Goal: Task Accomplishment & Management: Manage account settings

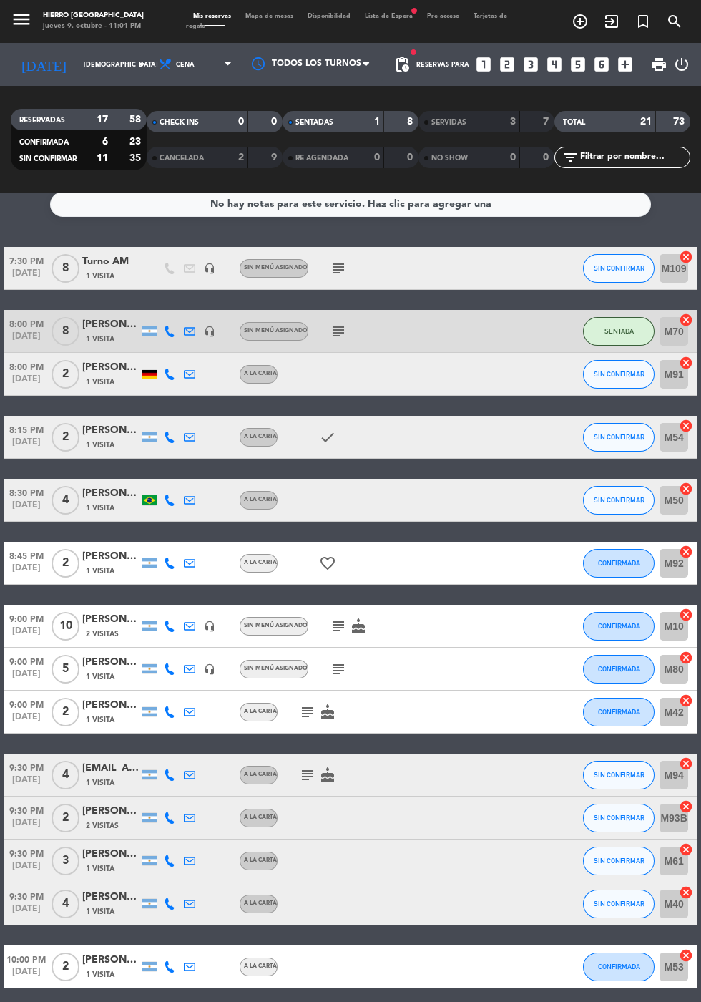
scroll to position [5, 0]
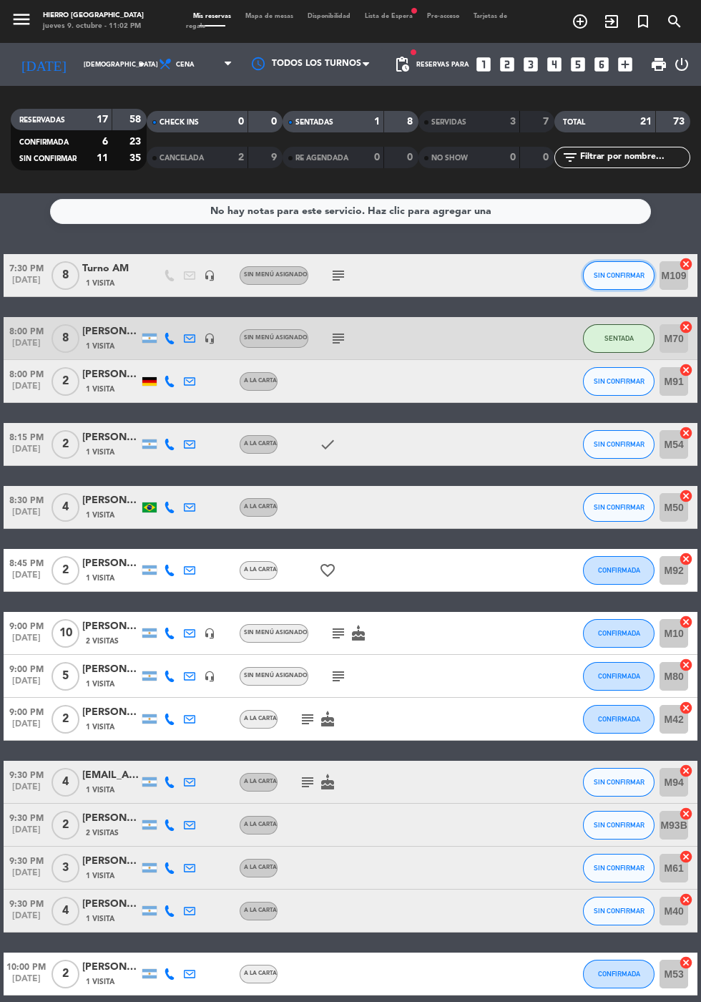
click at [614, 271] on span "SIN CONFIRMAR" at bounding box center [619, 275] width 51 height 8
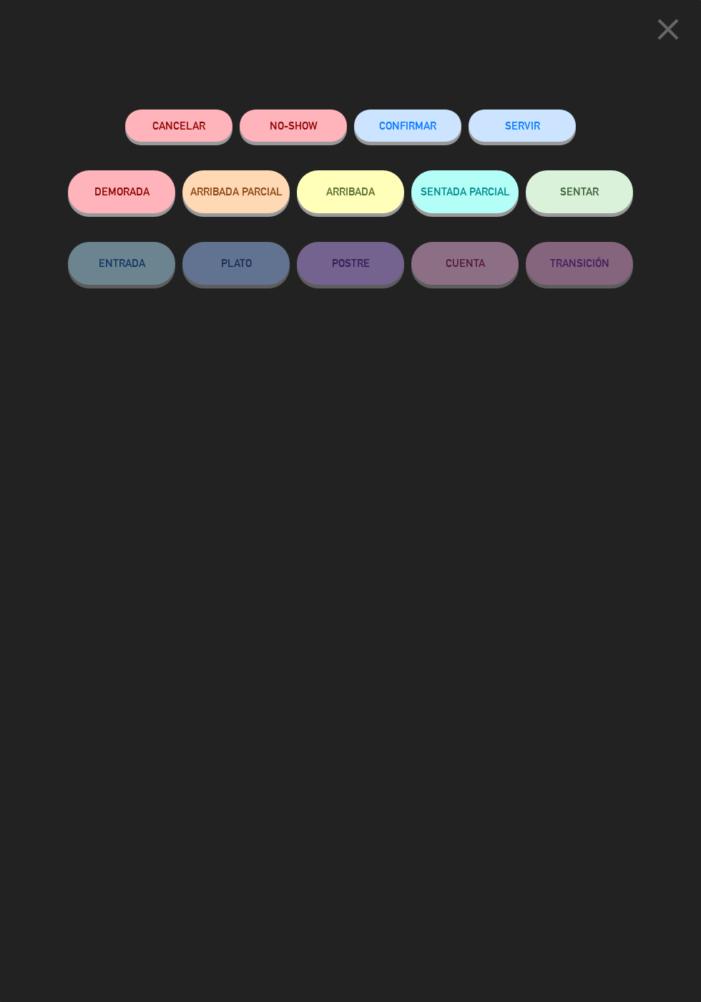
click at [296, 137] on button "NO-SHOW" at bounding box center [293, 125] width 107 height 32
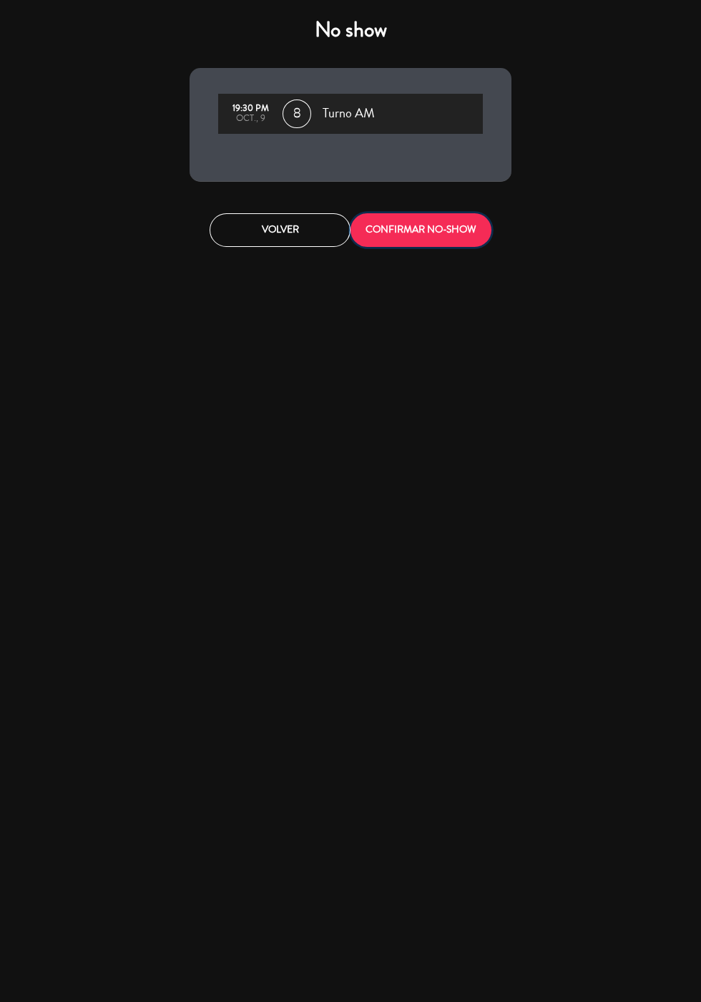
click at [409, 219] on button "CONFIRMAR NO-SHOW" at bounding box center [421, 230] width 141 height 34
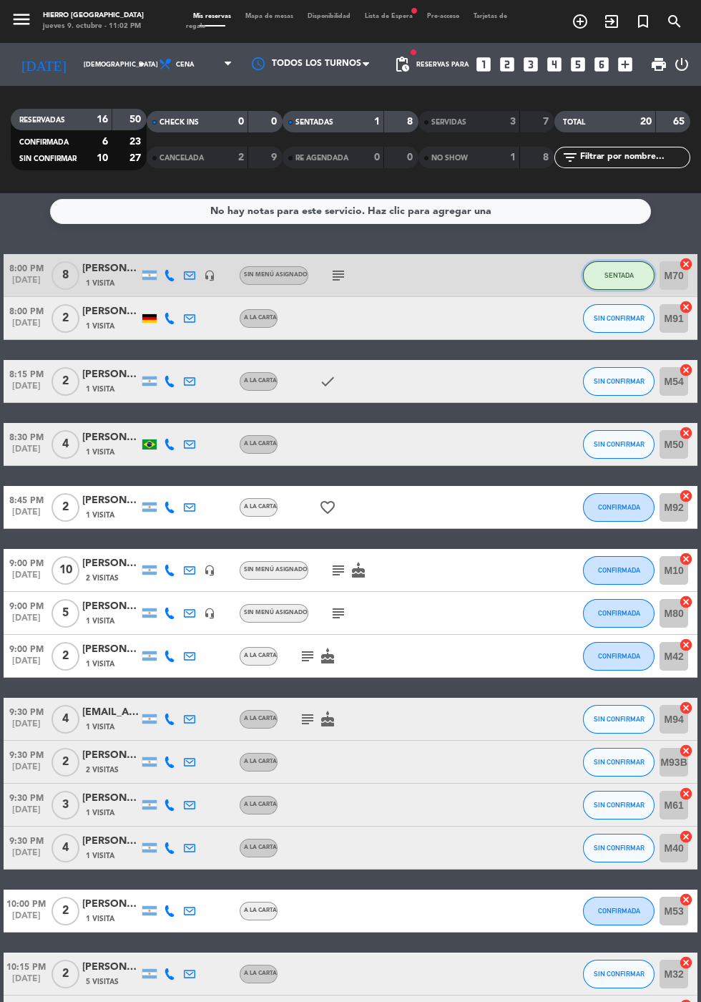
click at [616, 275] on span "SENTADA" at bounding box center [619, 275] width 29 height 8
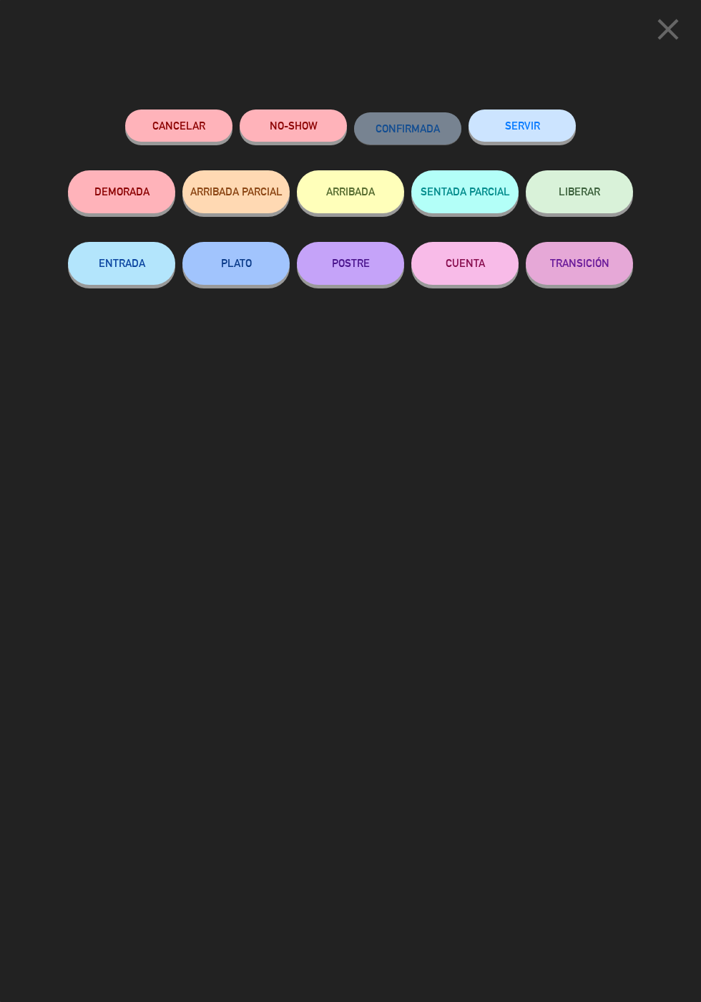
click at [542, 140] on button "SERVIR" at bounding box center [522, 125] width 107 height 32
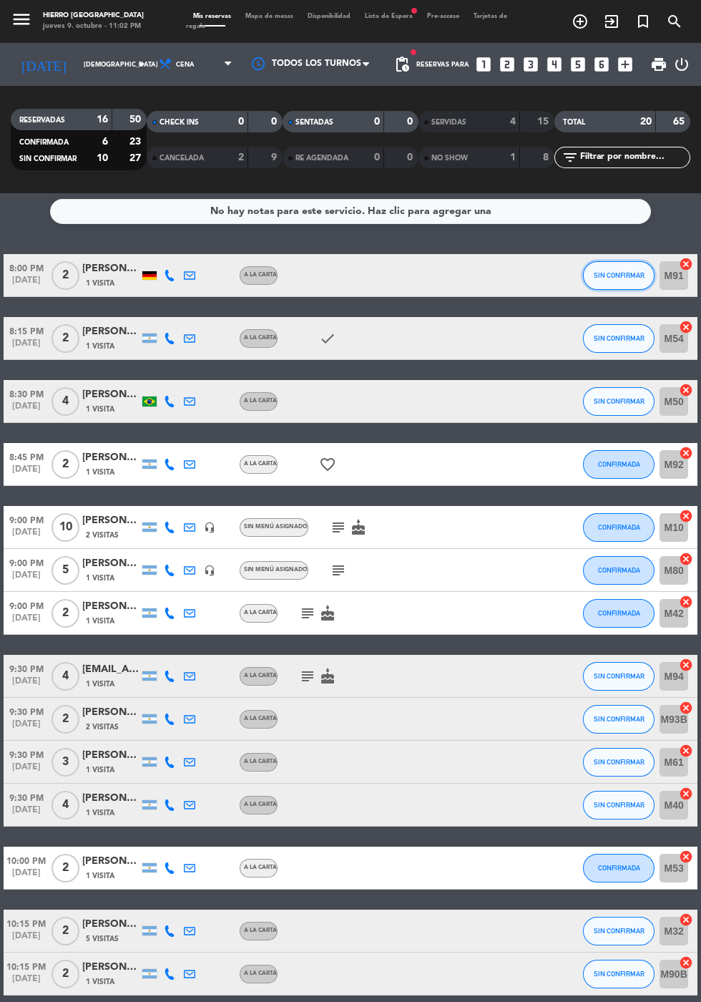
click at [623, 274] on span "SIN CONFIRMAR" at bounding box center [619, 275] width 51 height 8
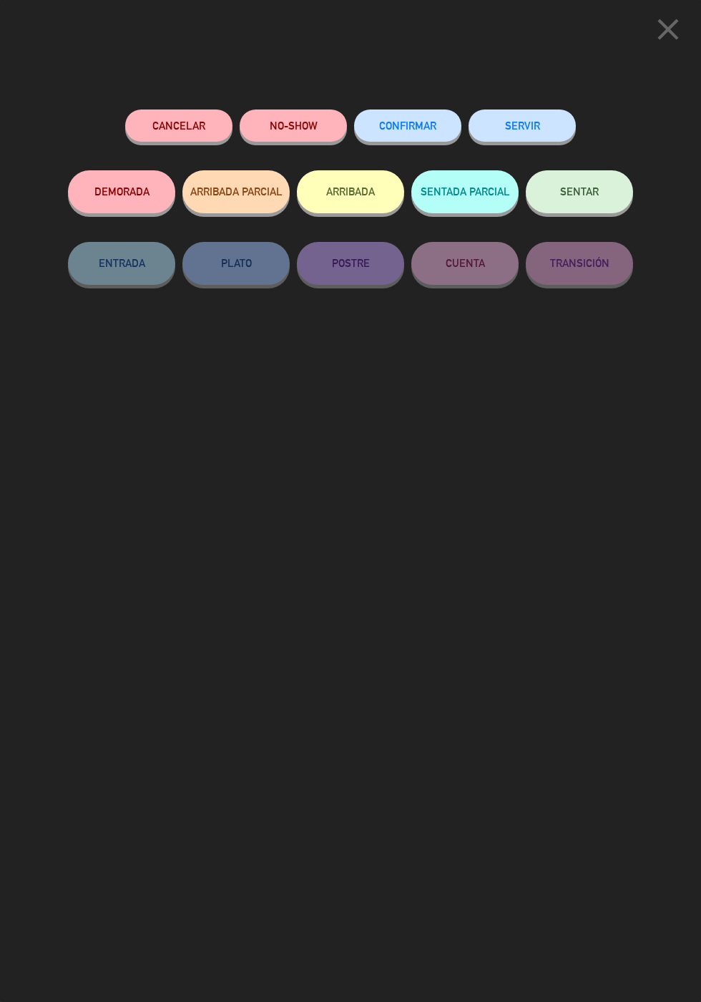
click at [532, 131] on button "SERVIR" at bounding box center [522, 125] width 107 height 32
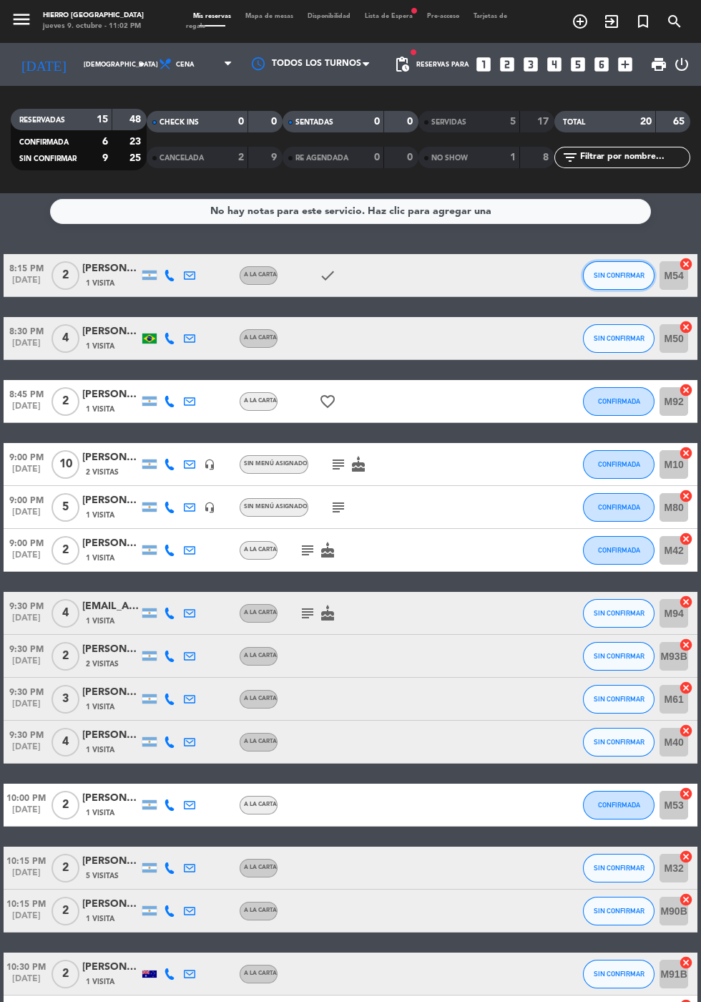
click at [616, 288] on button "SIN CONFIRMAR" at bounding box center [619, 275] width 72 height 29
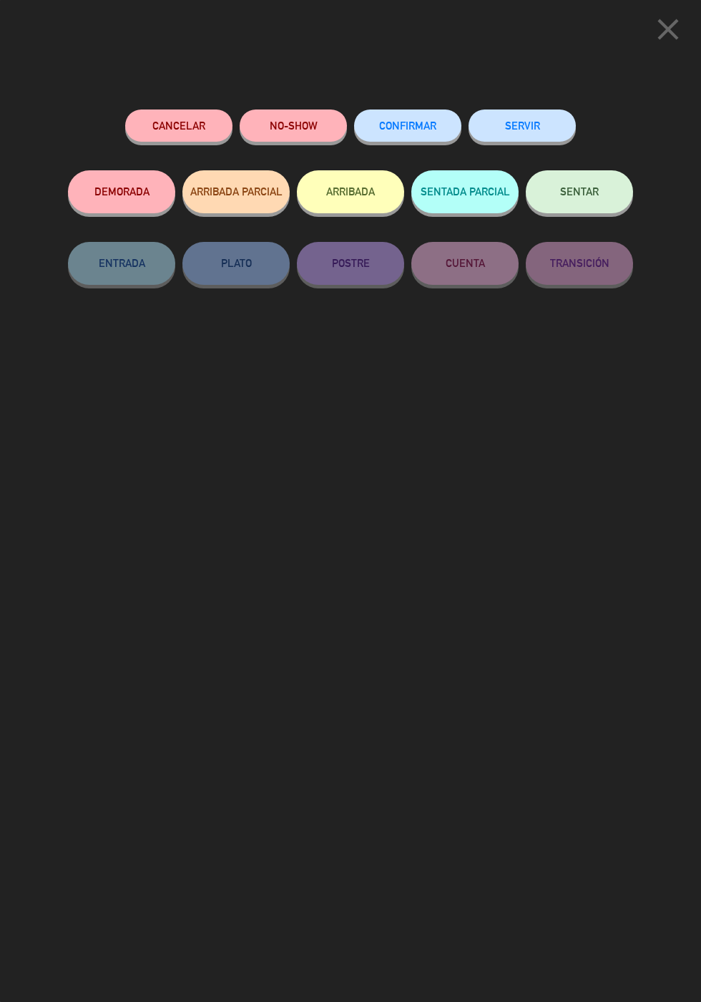
click at [300, 125] on button "NO-SHOW" at bounding box center [293, 125] width 107 height 32
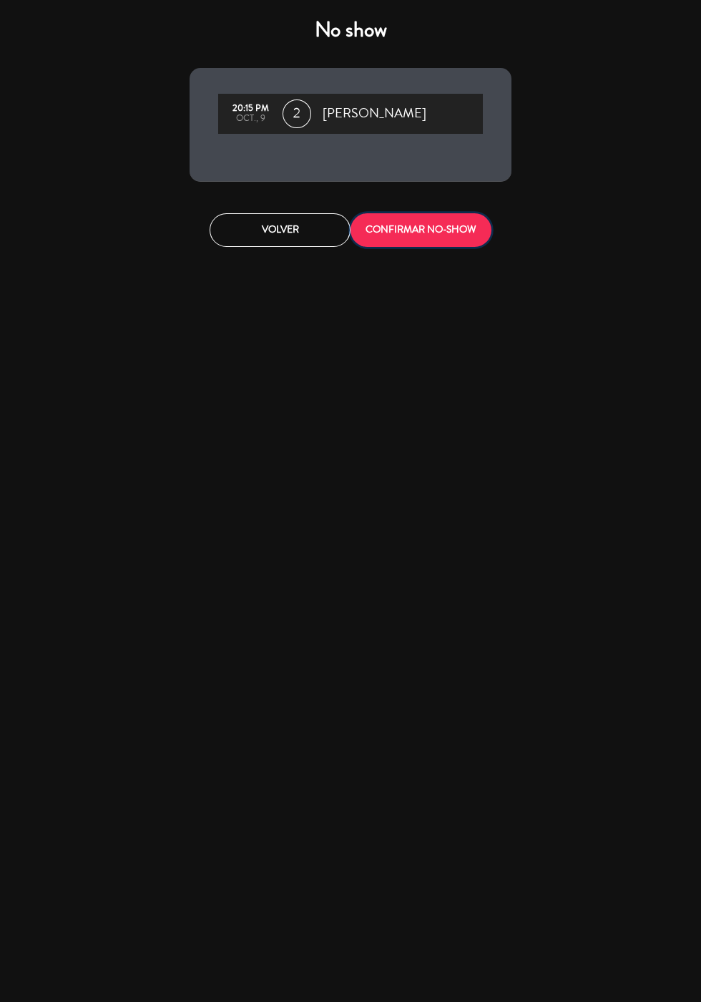
click at [457, 225] on button "CONFIRMAR NO-SHOW" at bounding box center [421, 230] width 141 height 34
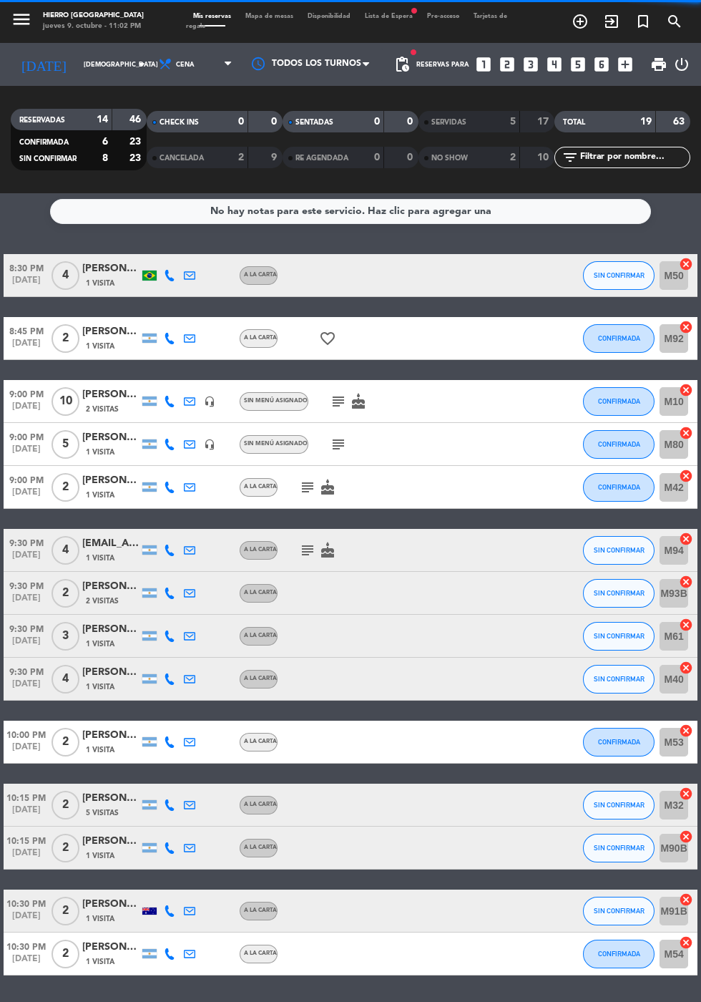
scroll to position [0, 0]
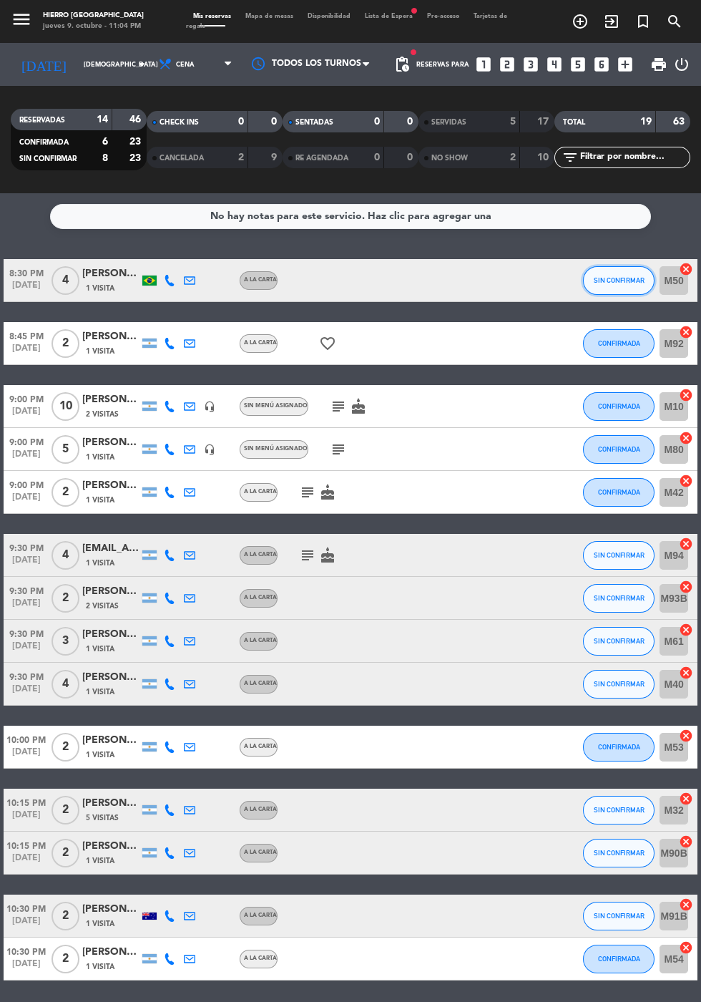
click at [607, 280] on span "SIN CONFIRMAR" at bounding box center [619, 280] width 51 height 8
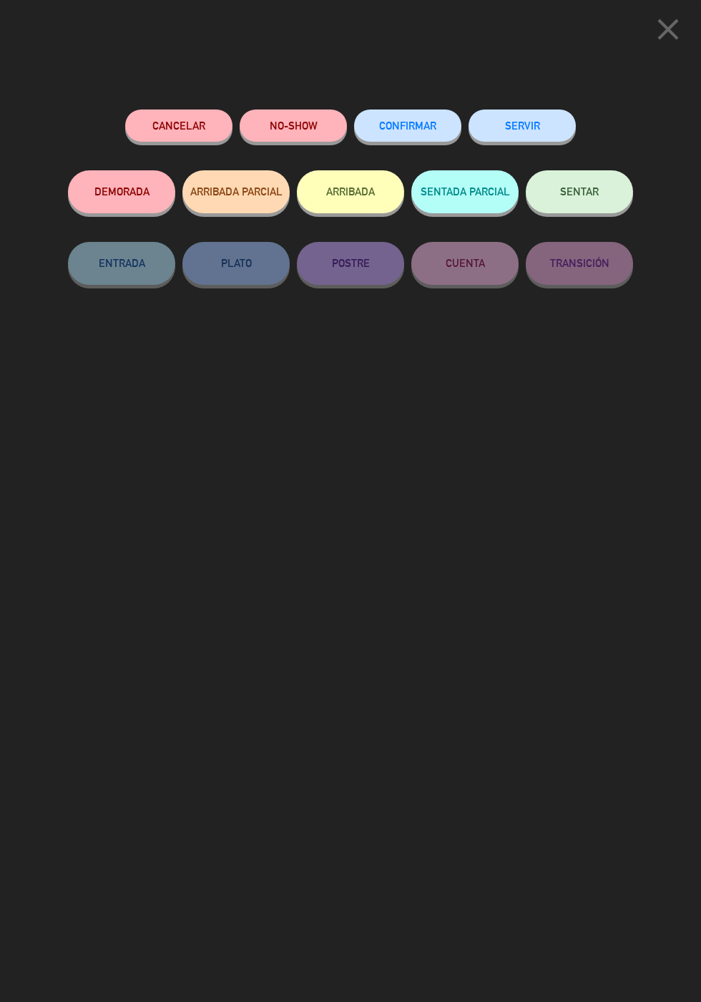
click at [330, 135] on button "NO-SHOW" at bounding box center [293, 125] width 107 height 32
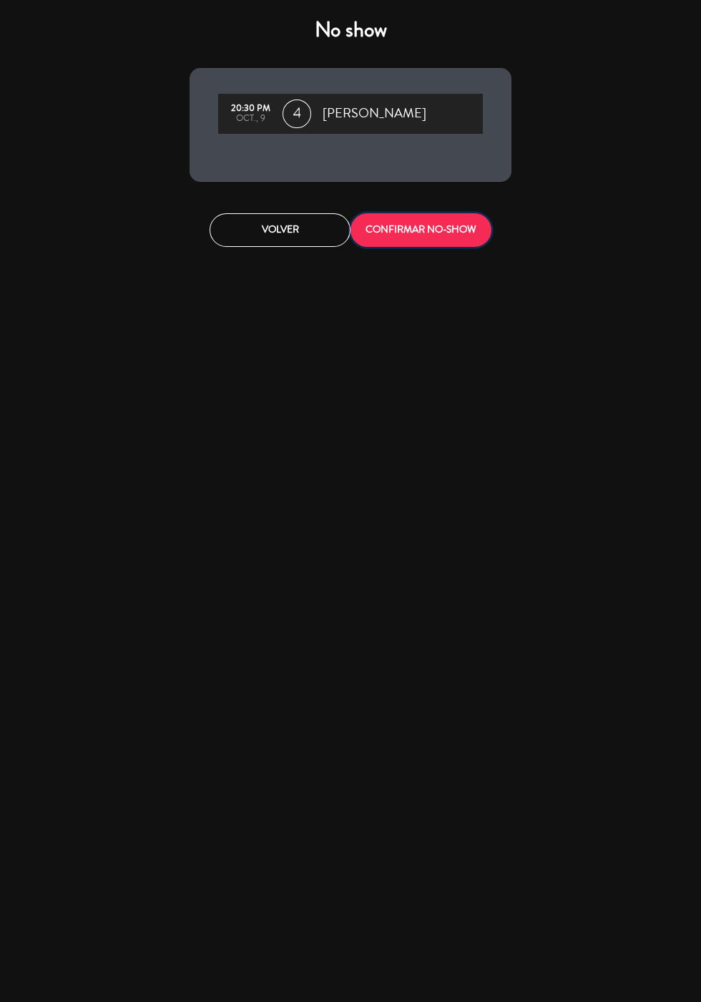
click at [441, 223] on button "CONFIRMAR NO-SHOW" at bounding box center [421, 230] width 141 height 34
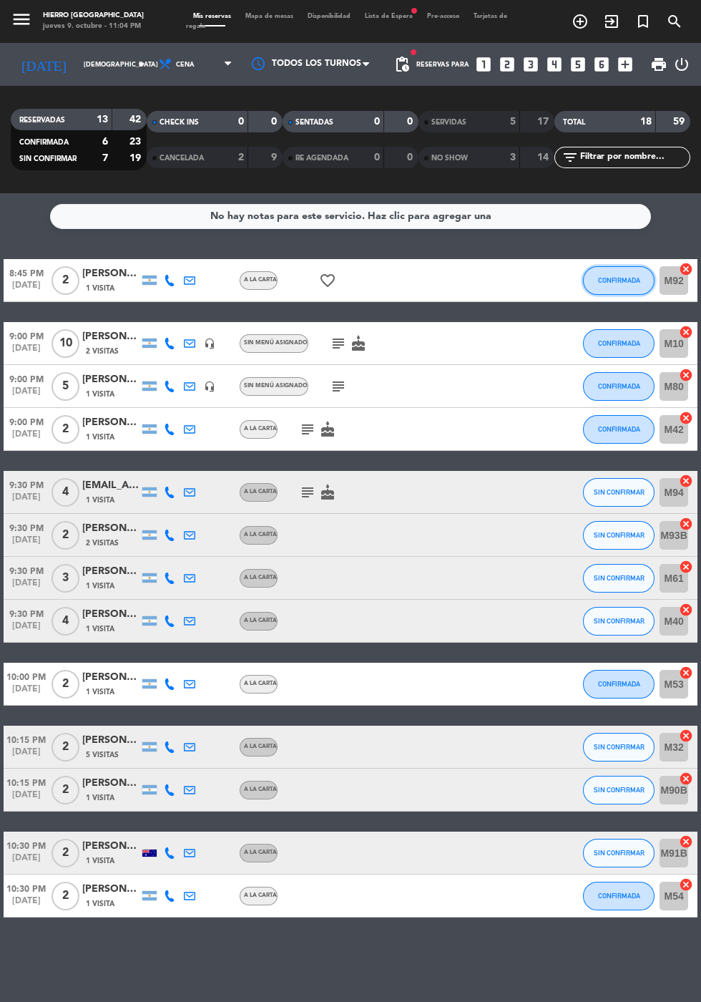
click at [613, 280] on span "CONFIRMADA" at bounding box center [619, 280] width 42 height 8
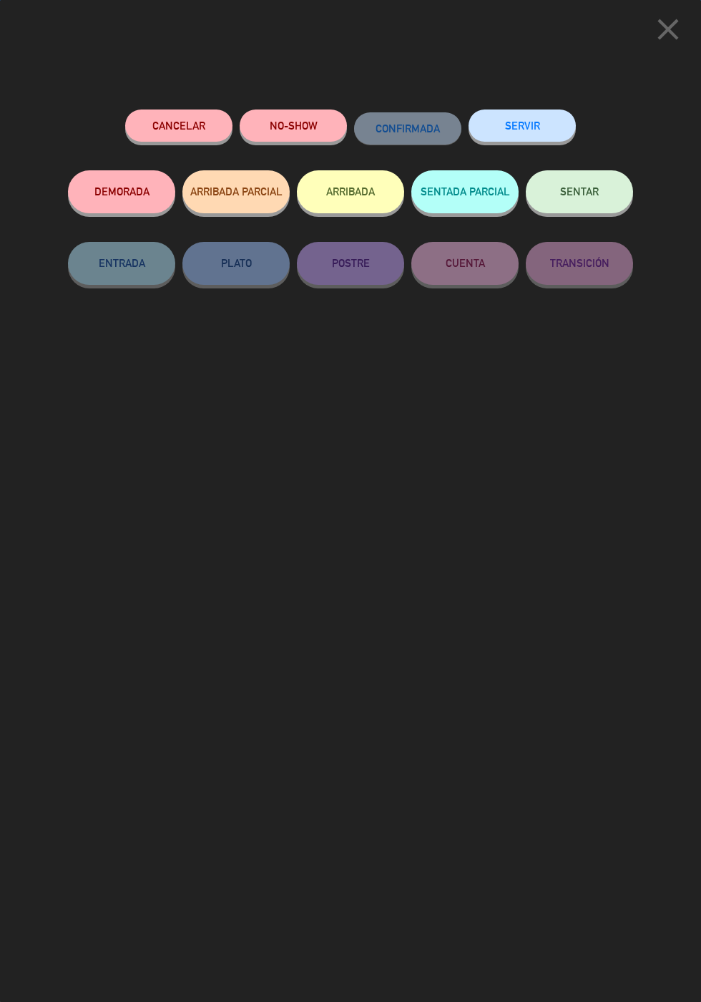
click at [532, 127] on button "SERVIR" at bounding box center [522, 125] width 107 height 32
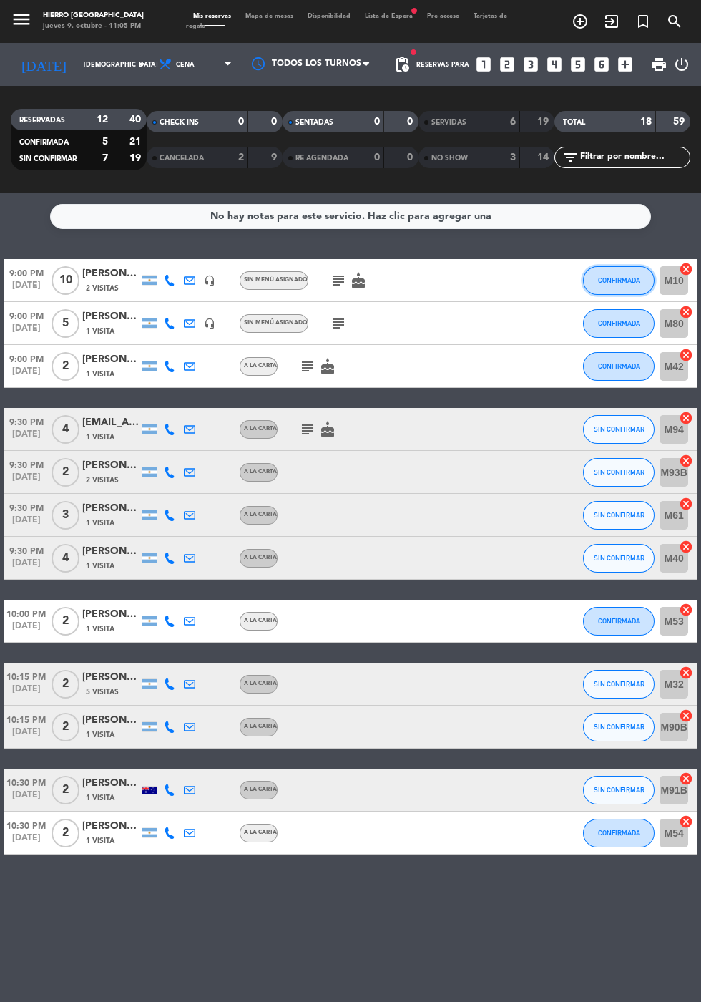
click at [624, 281] on span "CONFIRMADA" at bounding box center [619, 280] width 42 height 8
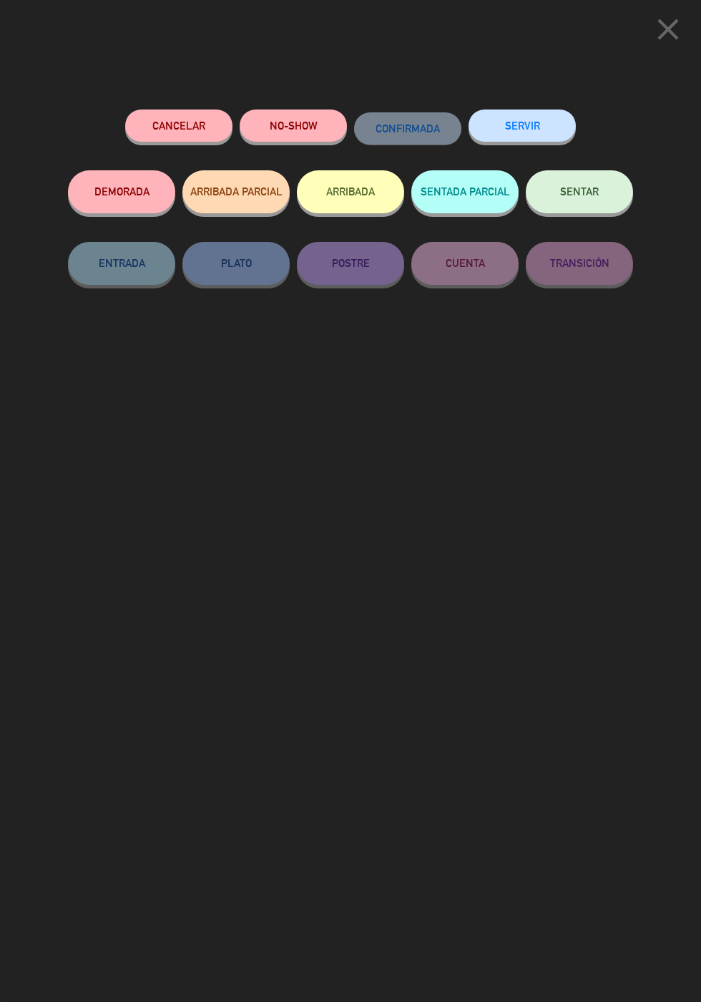
click at [540, 126] on button "SERVIR" at bounding box center [522, 125] width 107 height 32
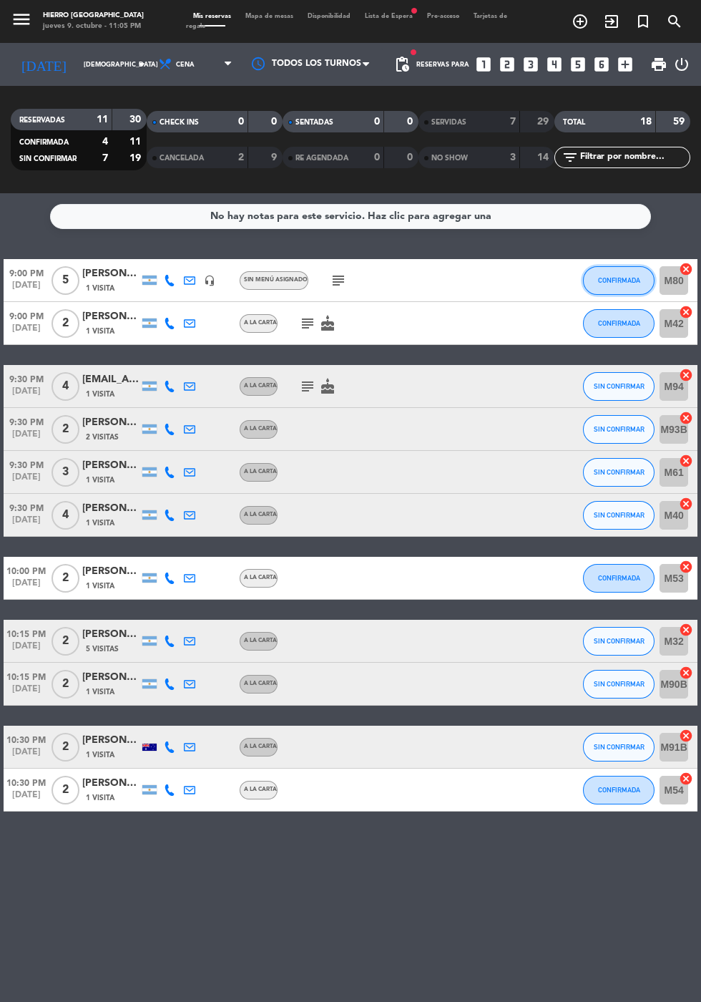
click at [609, 280] on span "CONFIRMADA" at bounding box center [619, 280] width 42 height 8
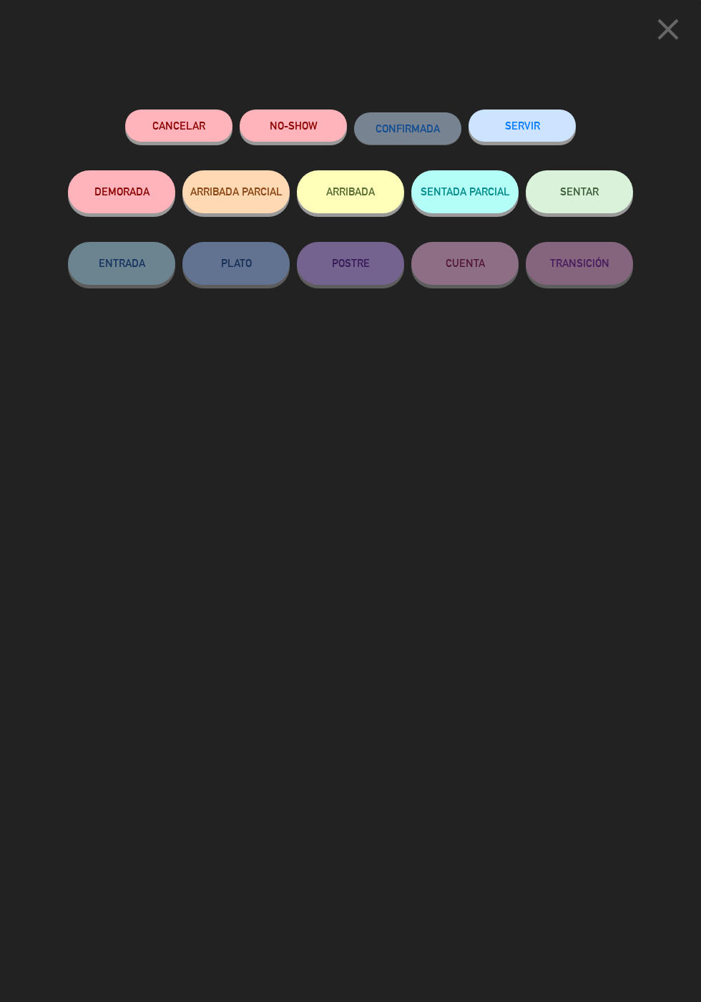
click at [557, 134] on button "SERVIR" at bounding box center [522, 125] width 107 height 32
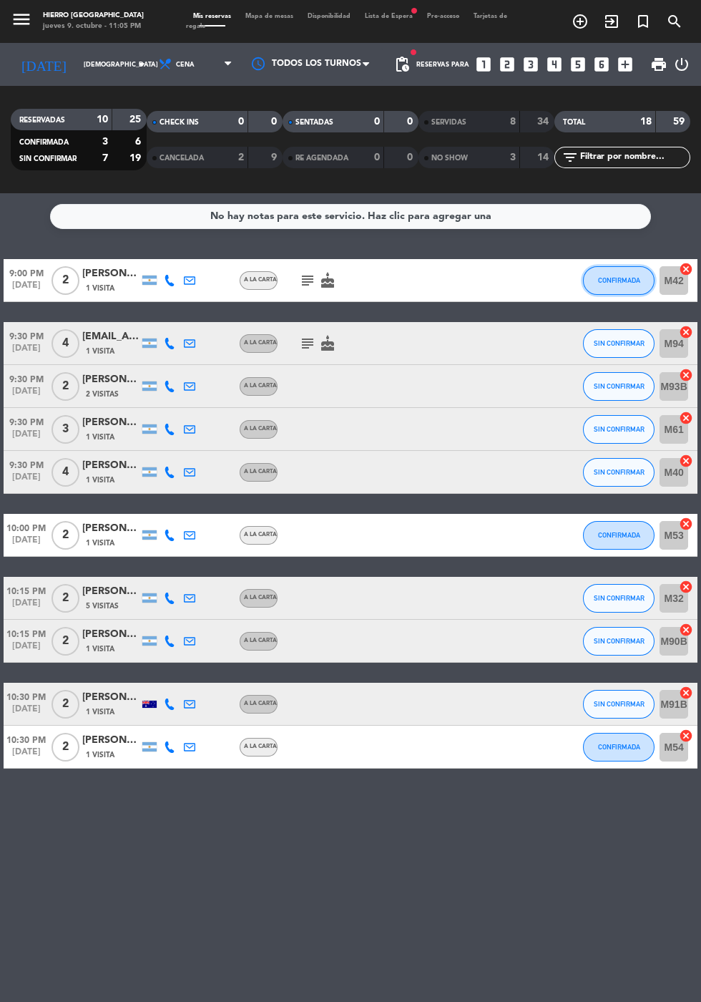
click at [600, 279] on span "CONFIRMADA" at bounding box center [619, 280] width 42 height 8
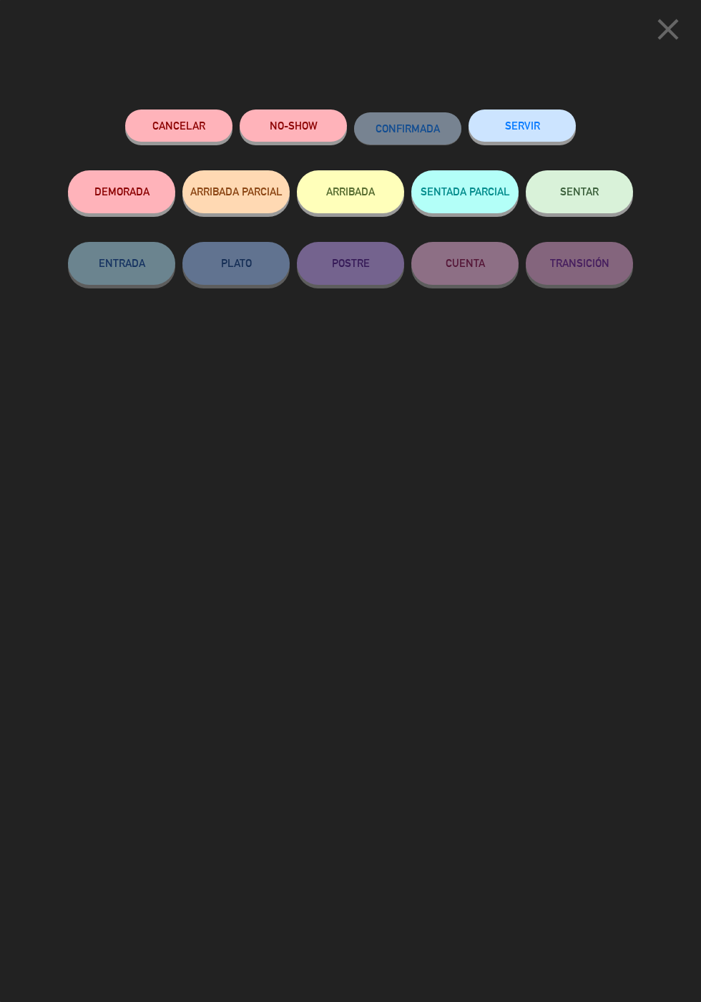
click at [558, 138] on button "SERVIR" at bounding box center [522, 125] width 107 height 32
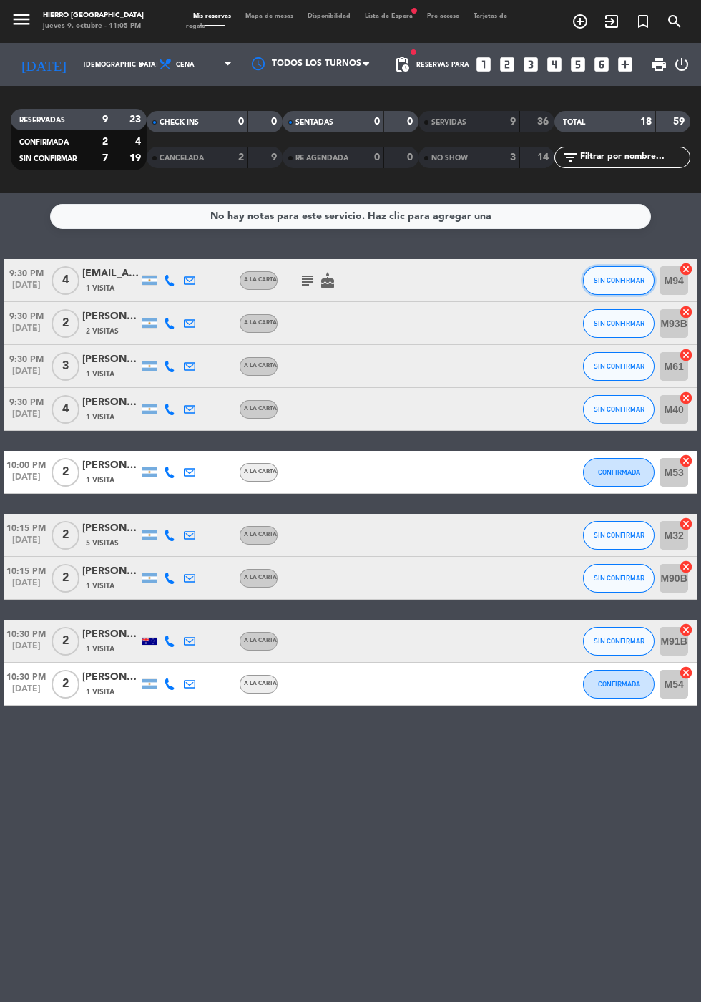
click at [616, 283] on span "SIN CONFIRMAR" at bounding box center [619, 280] width 51 height 8
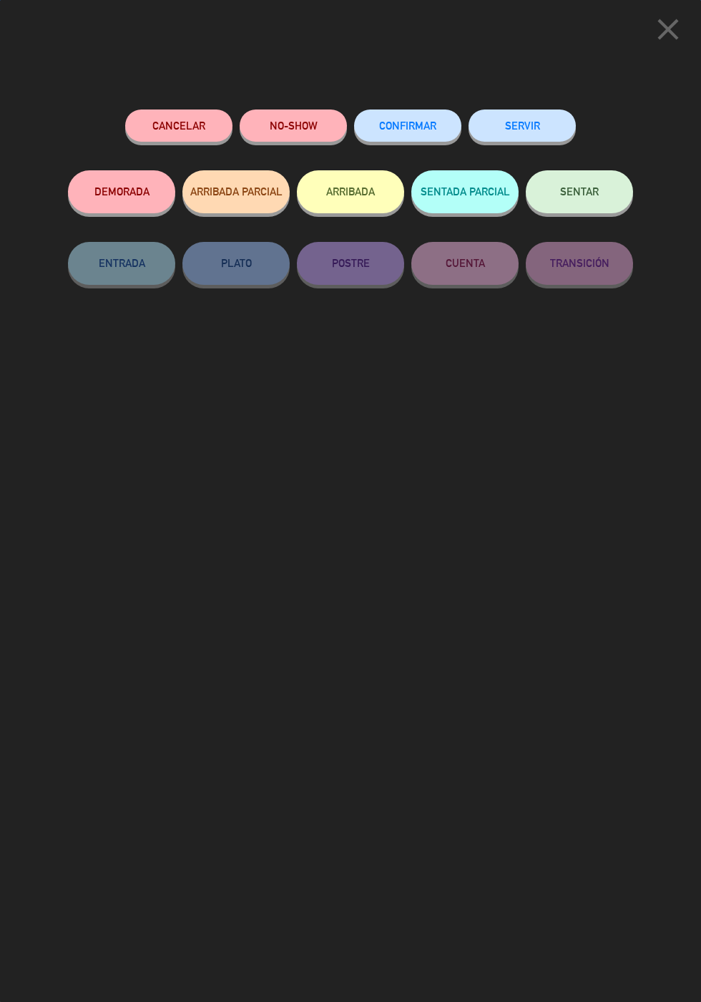
click at [534, 114] on button "SERVIR" at bounding box center [522, 125] width 107 height 32
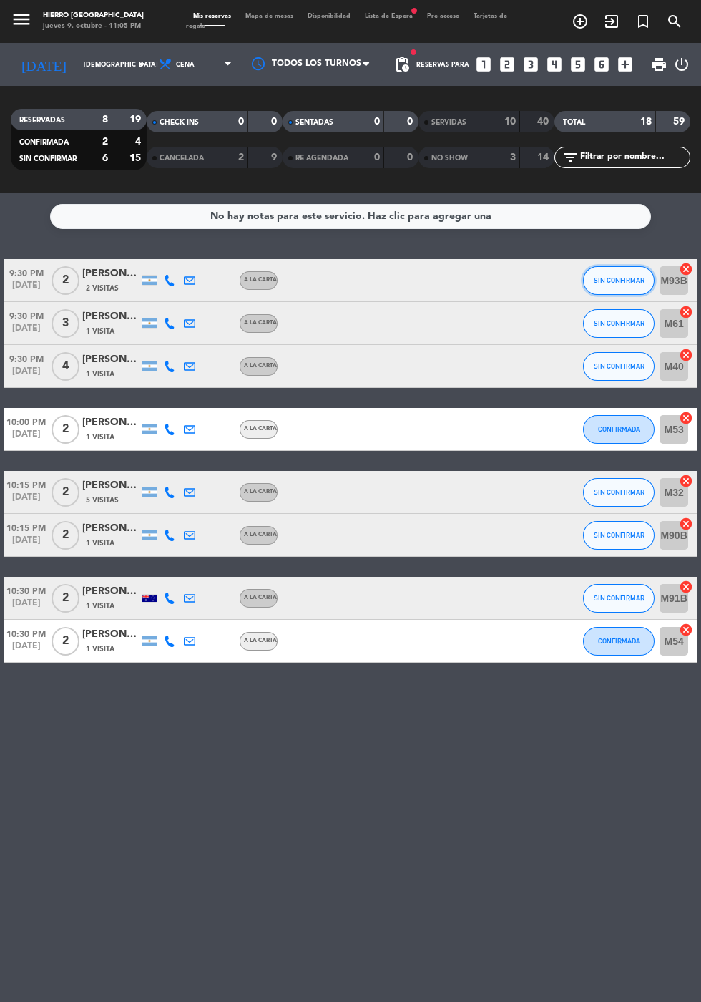
click at [618, 279] on span "SIN CONFIRMAR" at bounding box center [619, 280] width 51 height 8
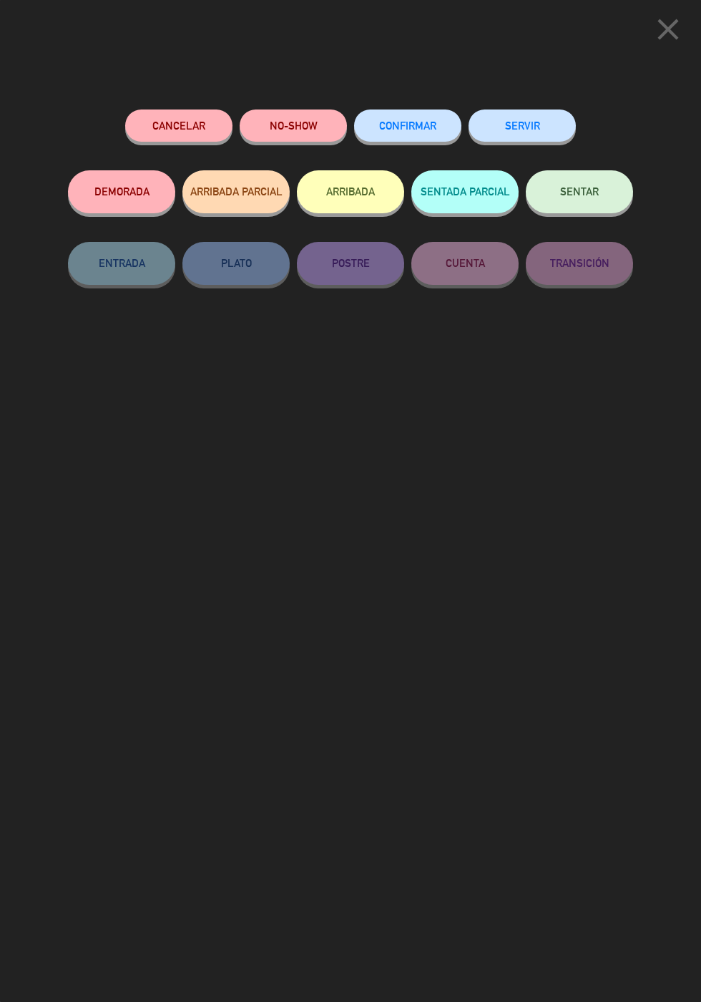
click at [543, 141] on button "SERVIR" at bounding box center [522, 125] width 107 height 32
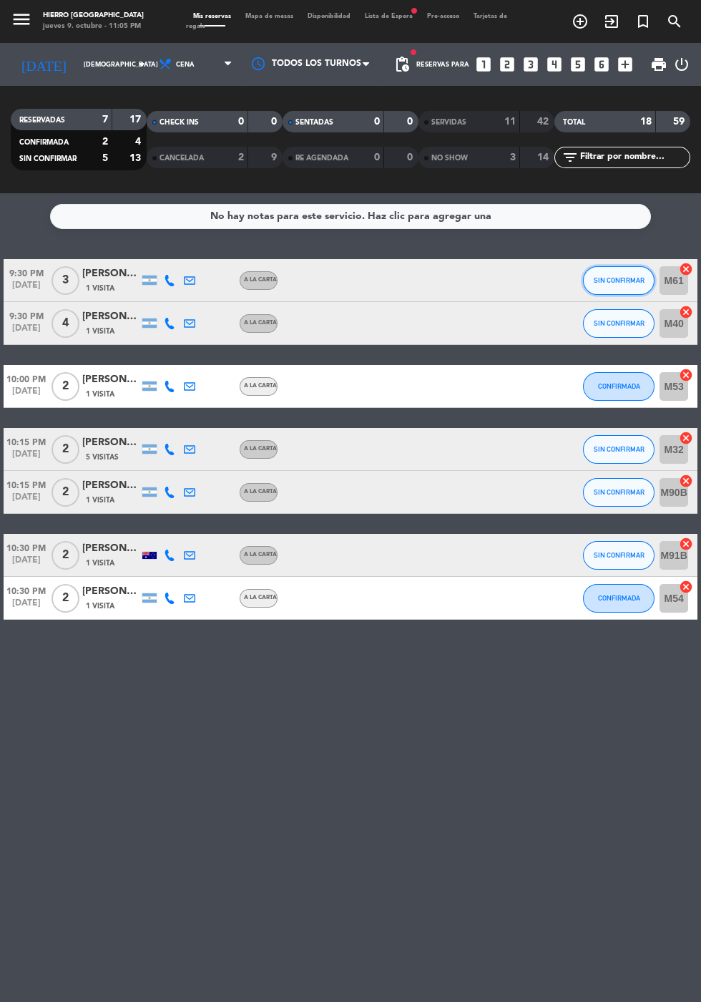
click at [598, 288] on button "SIN CONFIRMAR" at bounding box center [619, 280] width 72 height 29
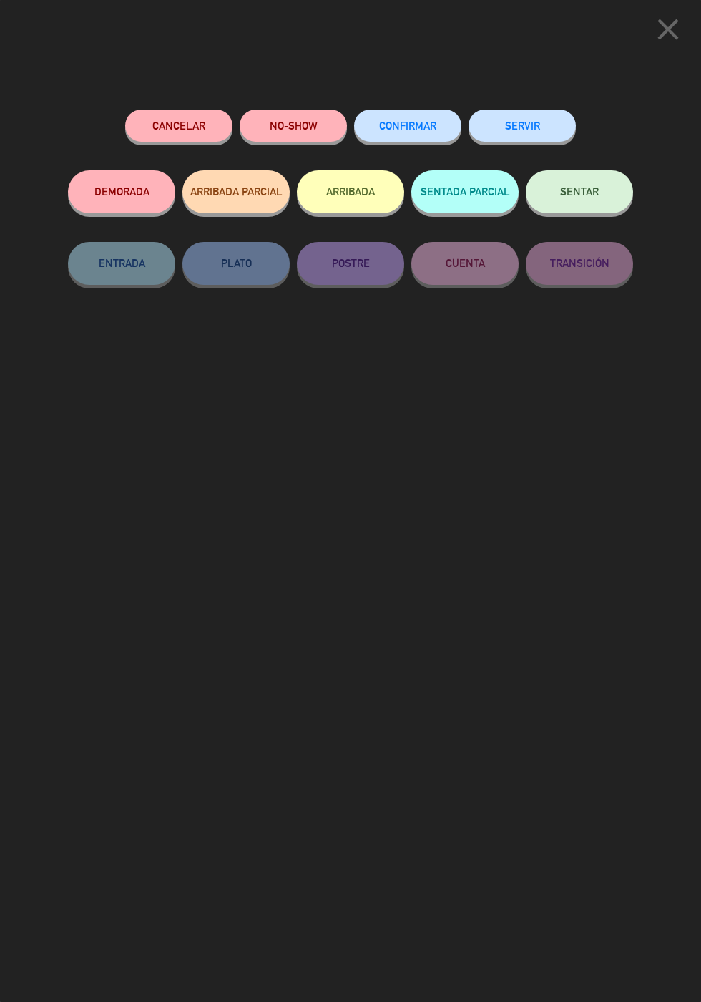
click at [554, 137] on button "SERVIR" at bounding box center [522, 125] width 107 height 32
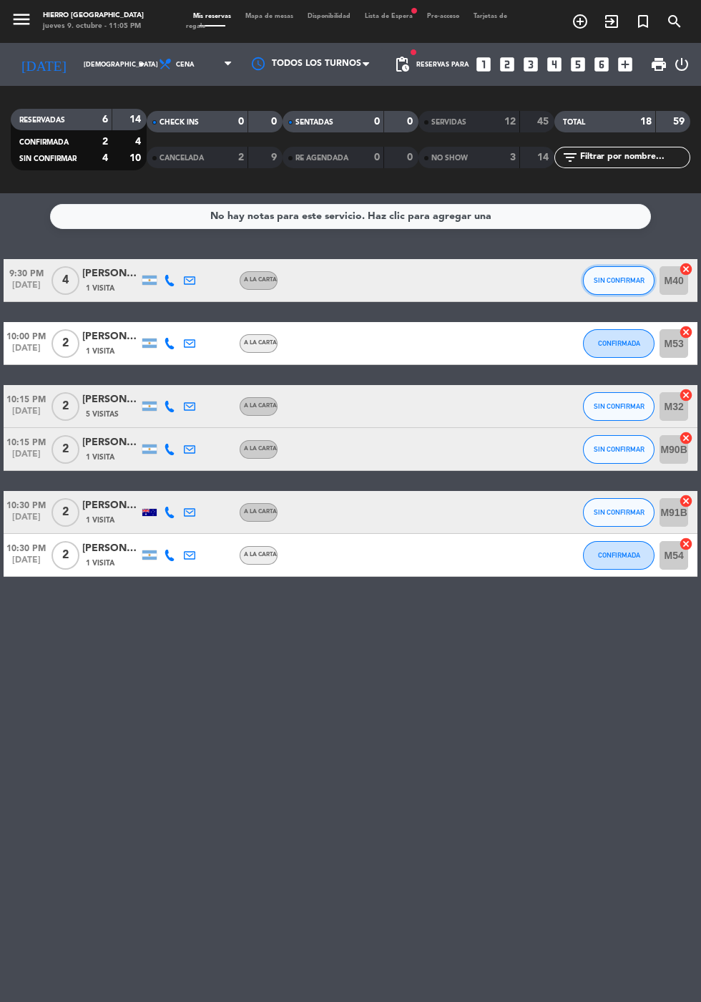
click at [617, 281] on span "SIN CONFIRMAR" at bounding box center [619, 280] width 51 height 8
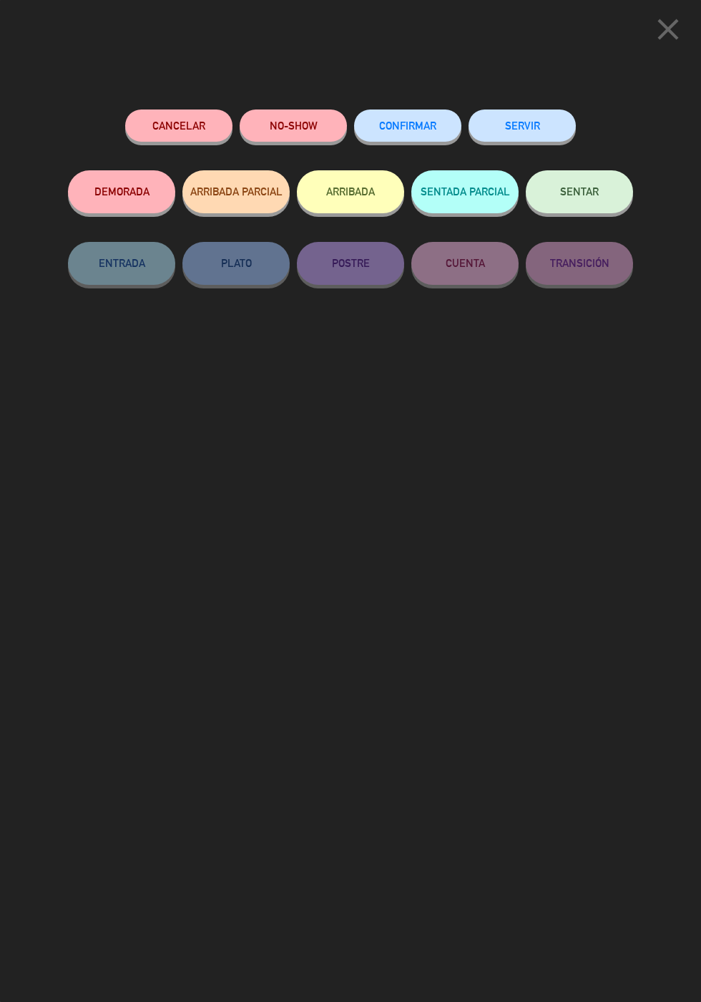
click at [543, 128] on button "SERVIR" at bounding box center [522, 125] width 107 height 32
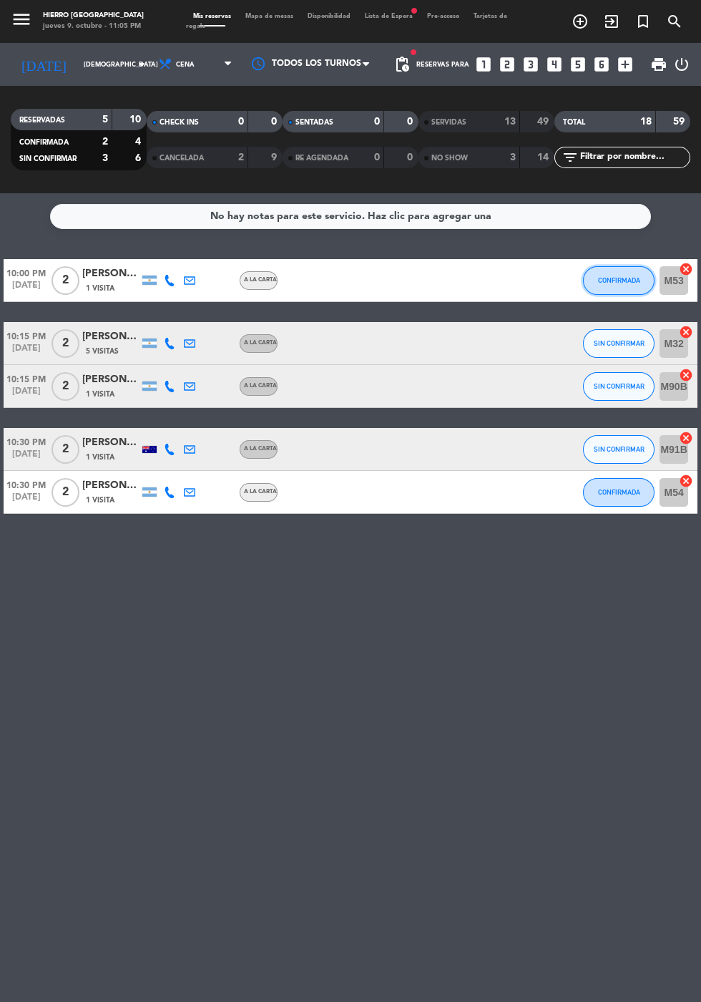
click at [598, 291] on button "CONFIRMADA" at bounding box center [619, 280] width 72 height 29
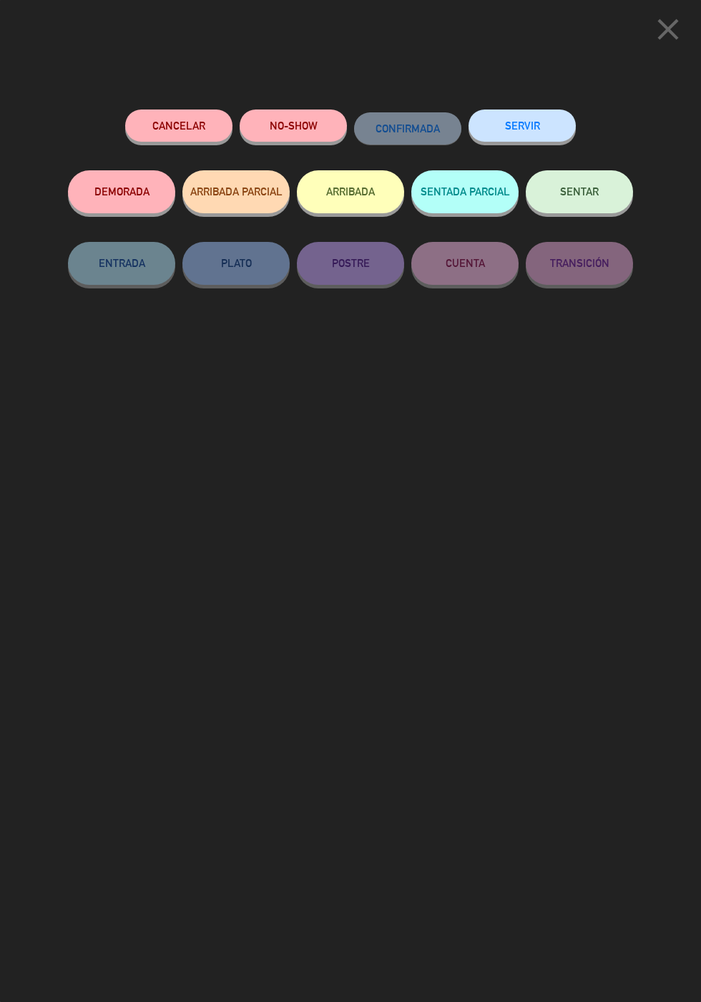
click at [552, 135] on button "SERVIR" at bounding box center [522, 125] width 107 height 32
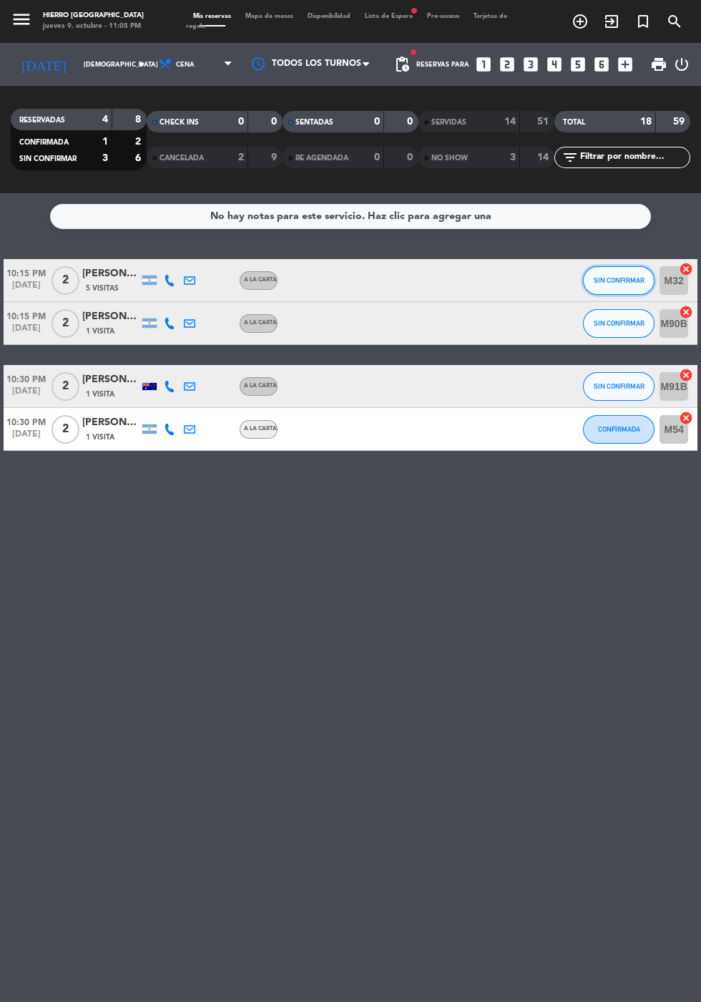
click at [612, 278] on span "SIN CONFIRMAR" at bounding box center [619, 280] width 51 height 8
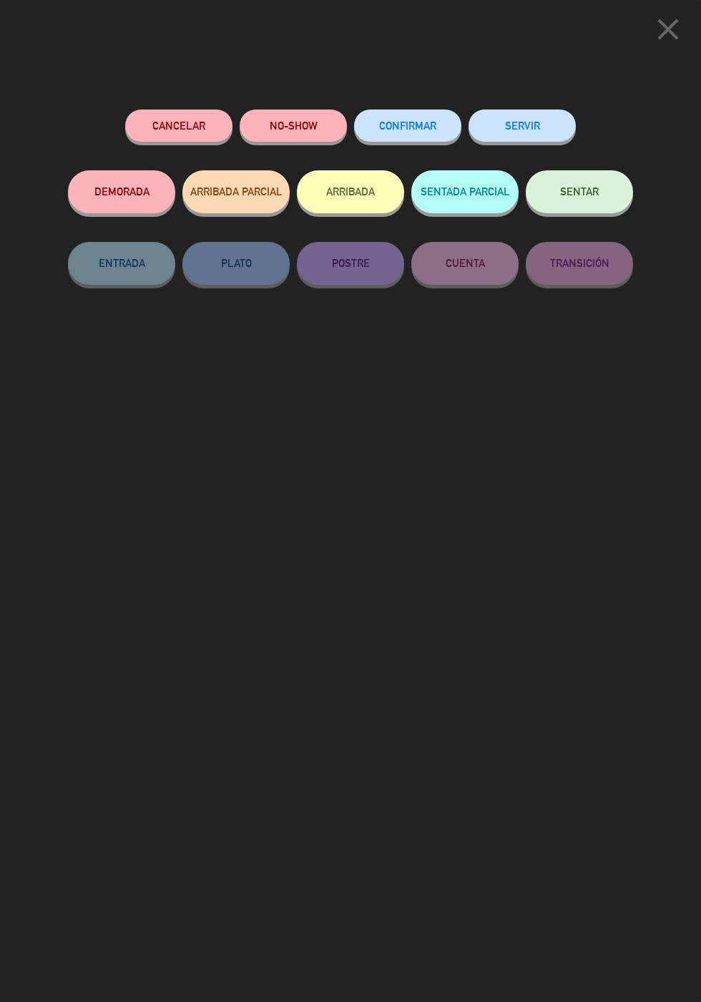
click at [299, 122] on button "NO-SHOW" at bounding box center [293, 125] width 107 height 32
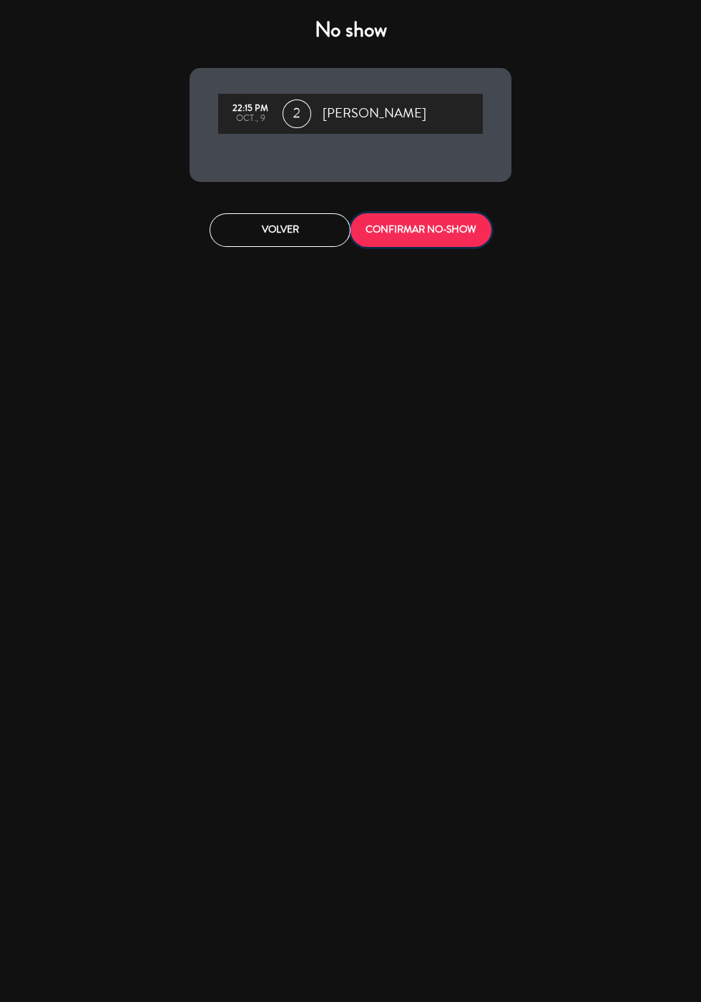
click at [401, 213] on button "CONFIRMAR NO-SHOW" at bounding box center [421, 230] width 141 height 34
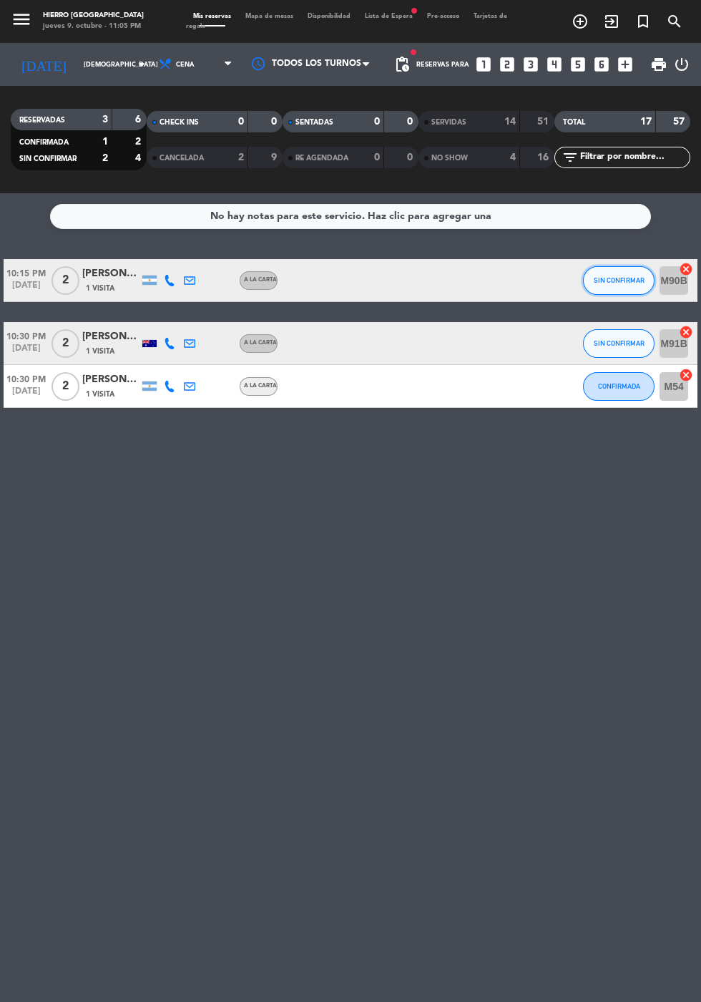
click at [629, 280] on span "SIN CONFIRMAR" at bounding box center [619, 280] width 51 height 8
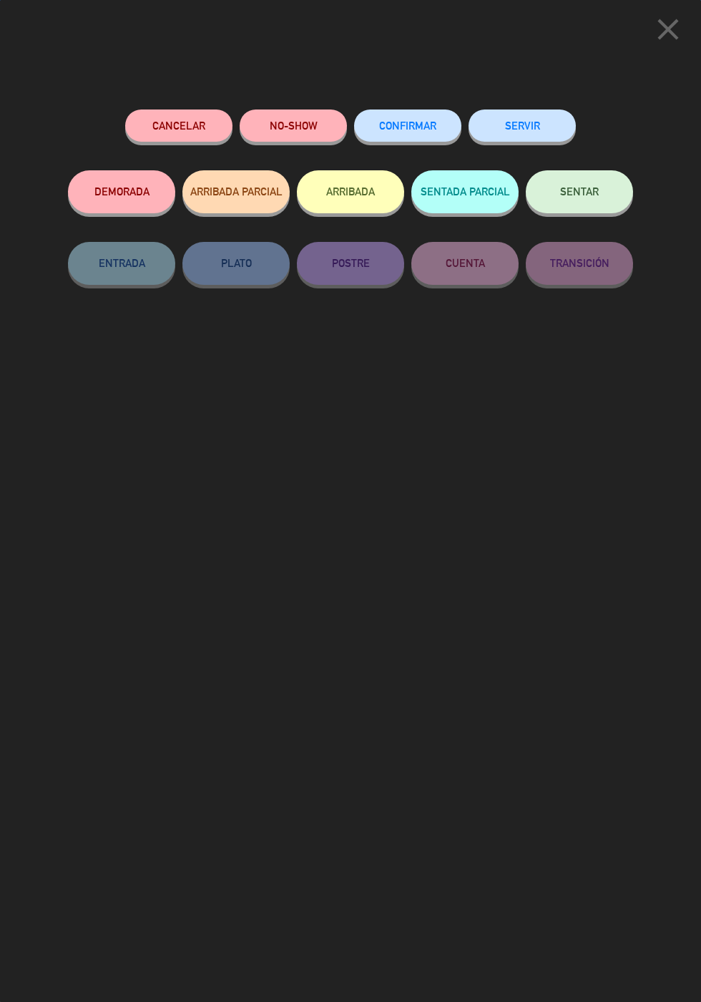
click at [557, 111] on div "SERVIR" at bounding box center [522, 139] width 107 height 61
click at [535, 135] on button "SERVIR" at bounding box center [522, 125] width 107 height 32
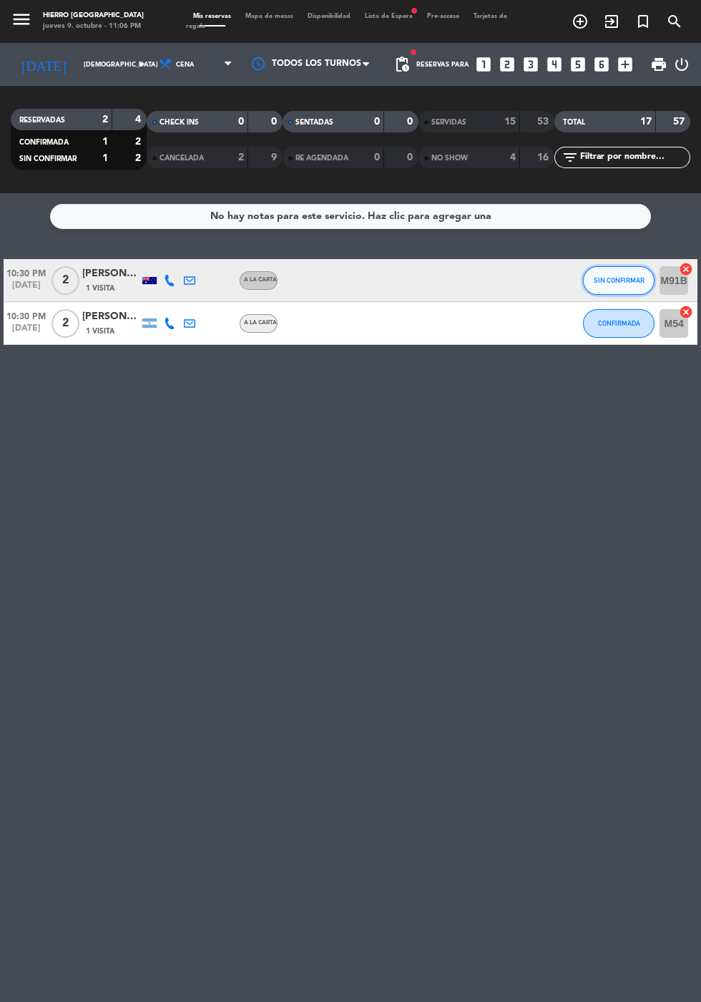
click at [605, 280] on span "SIN CONFIRMAR" at bounding box center [619, 280] width 51 height 8
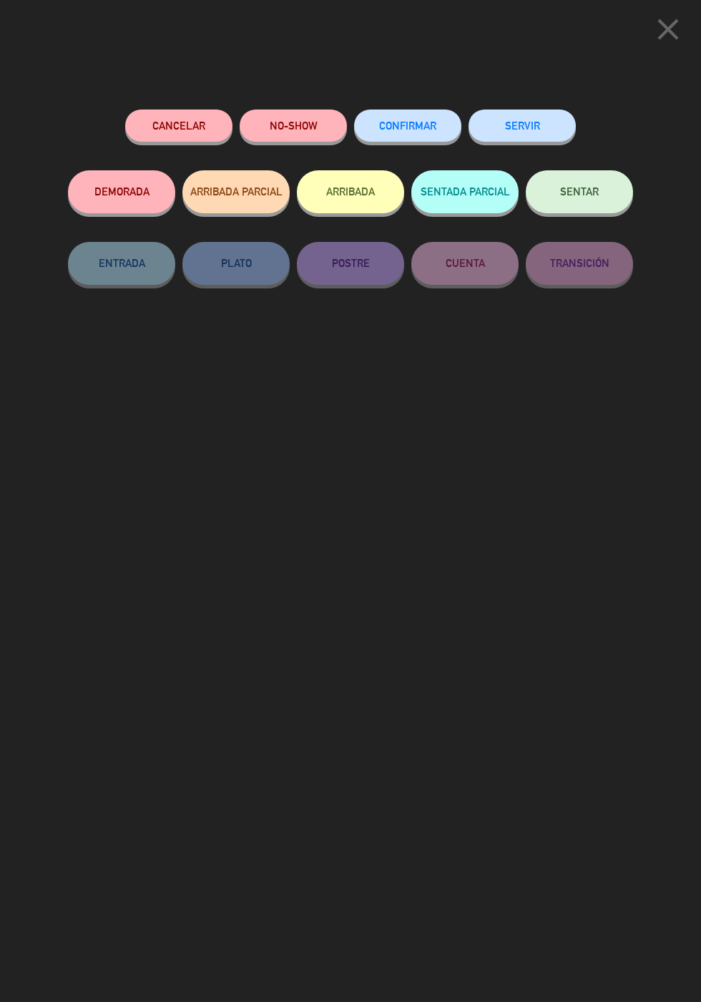
click at [281, 118] on button "NO-SHOW" at bounding box center [293, 125] width 107 height 32
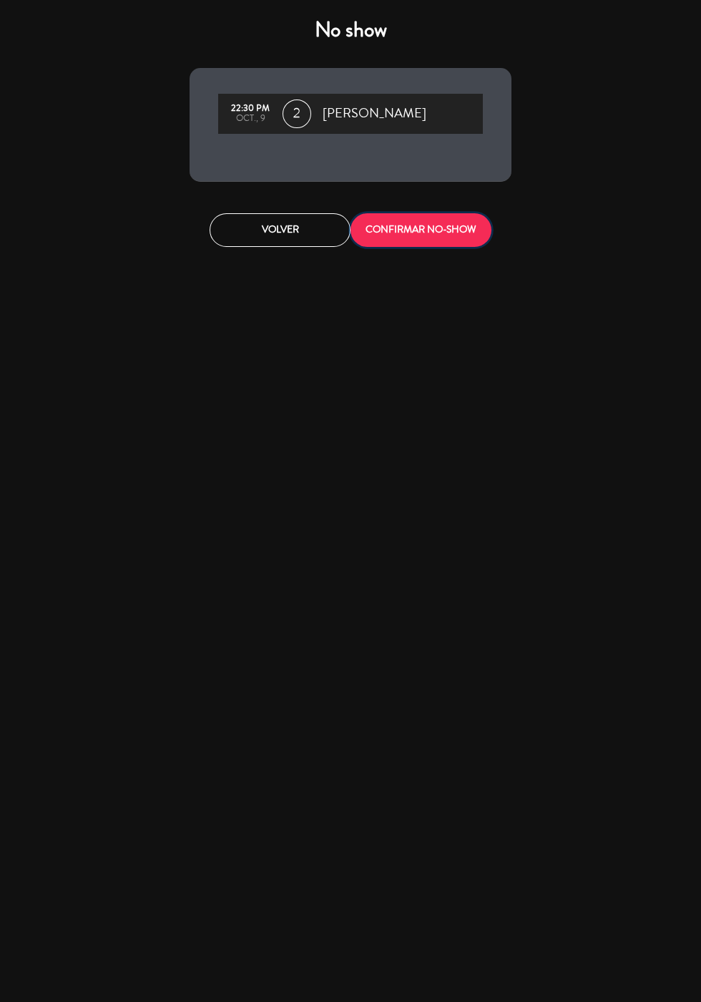
click at [457, 243] on button "CONFIRMAR NO-SHOW" at bounding box center [421, 230] width 141 height 34
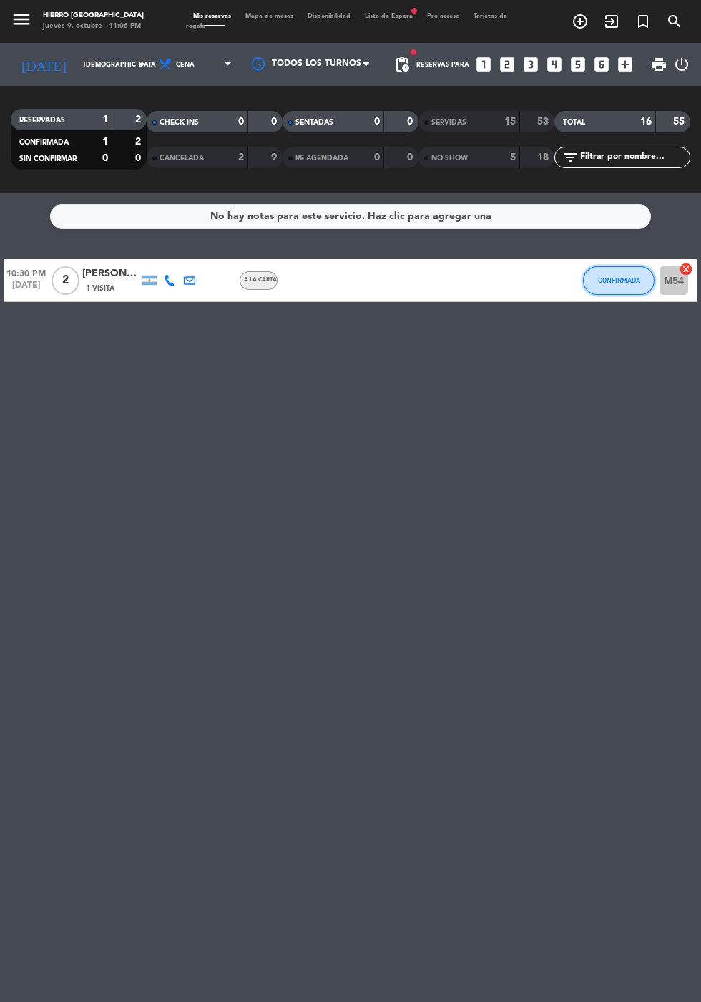
click at [609, 276] on span "CONFIRMADA" at bounding box center [619, 280] width 42 height 8
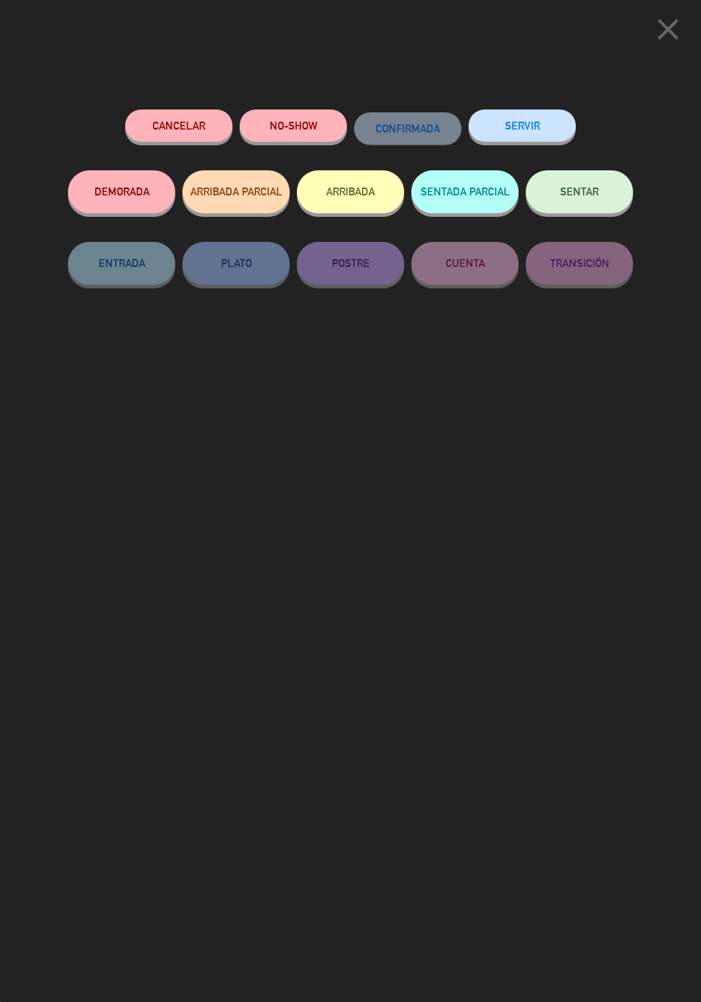
click at [555, 114] on button "SERVIR" at bounding box center [522, 125] width 107 height 32
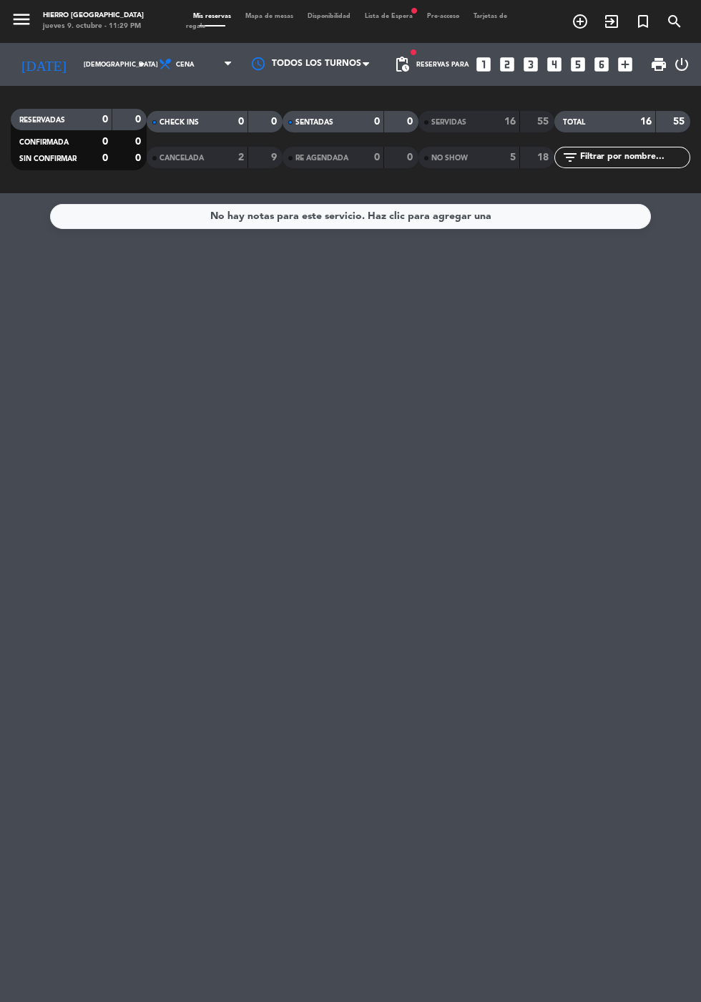
click at [575, 64] on icon "looks_5" at bounding box center [578, 64] width 19 height 19
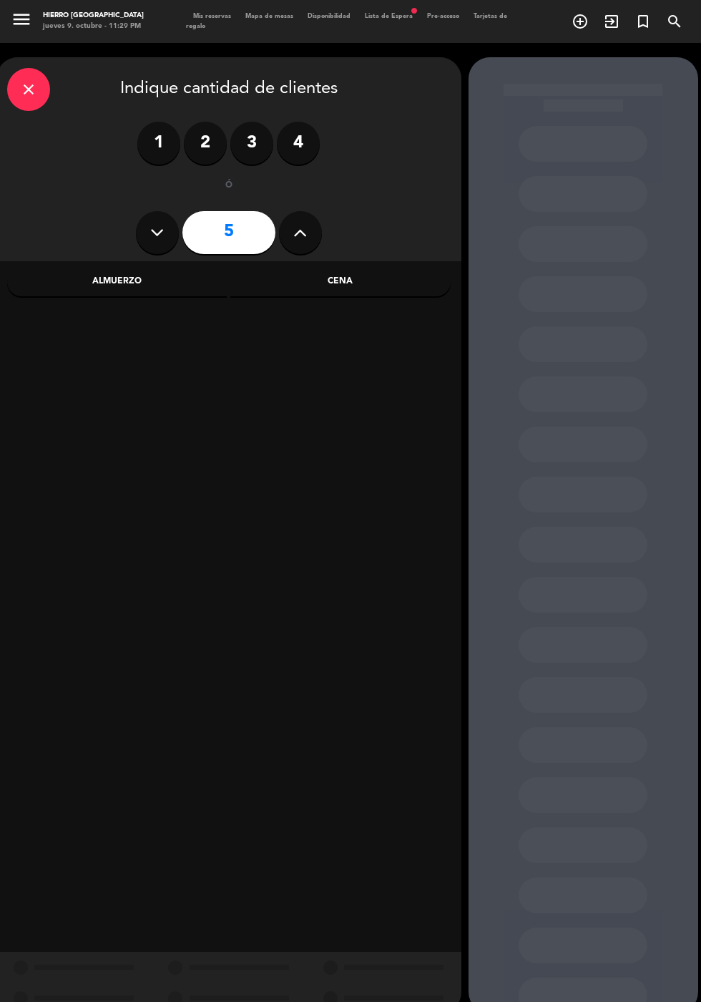
click at [392, 289] on div "Cena" at bounding box center [340, 282] width 220 height 29
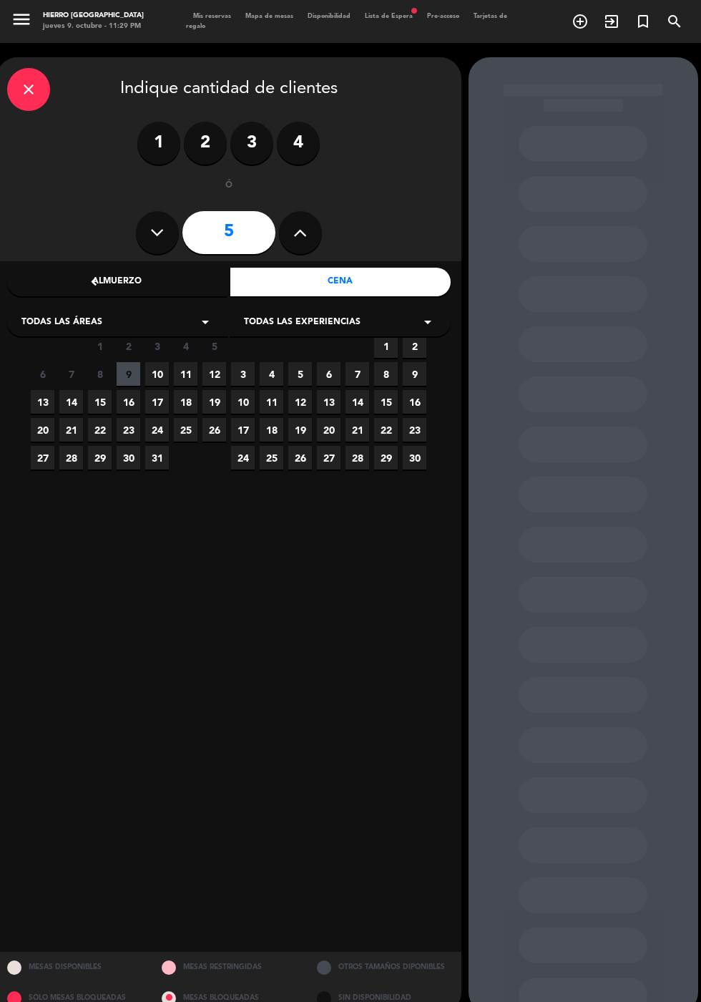
click at [155, 374] on span "10" at bounding box center [157, 374] width 24 height 24
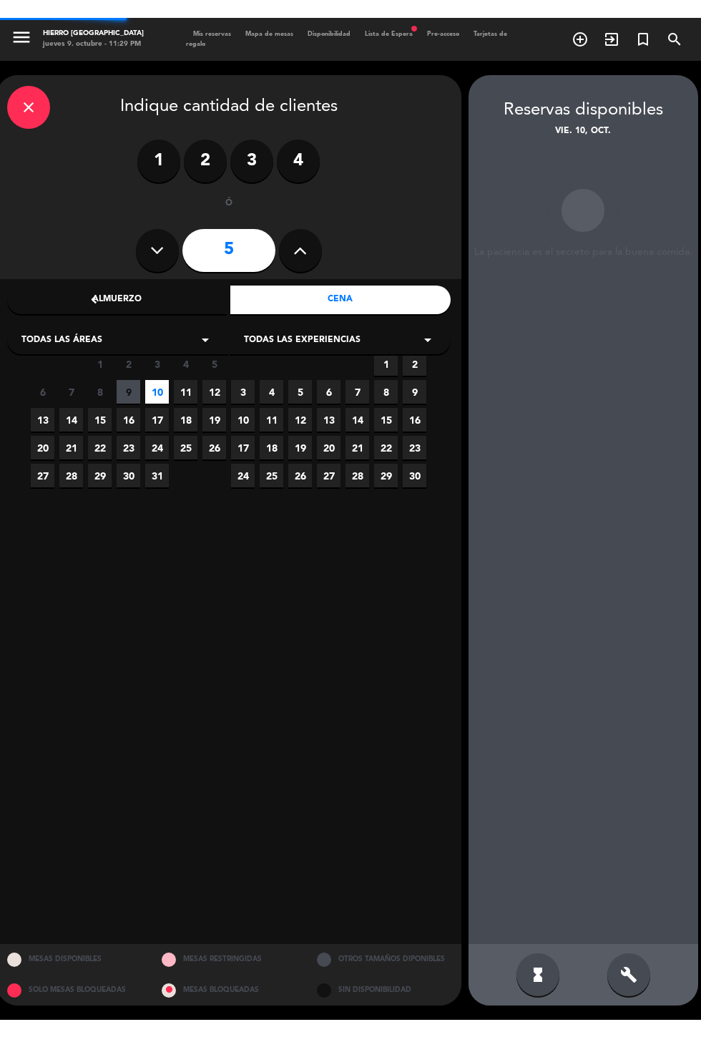
scroll to position [57, 0]
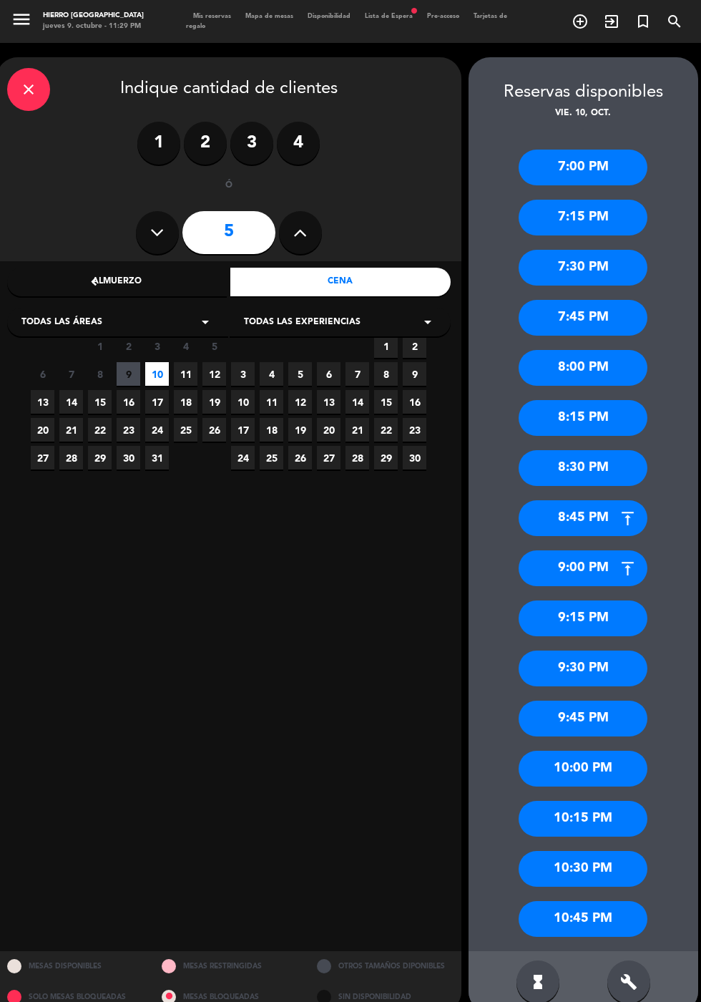
click at [622, 350] on div "8:00 PM" at bounding box center [583, 368] width 129 height 36
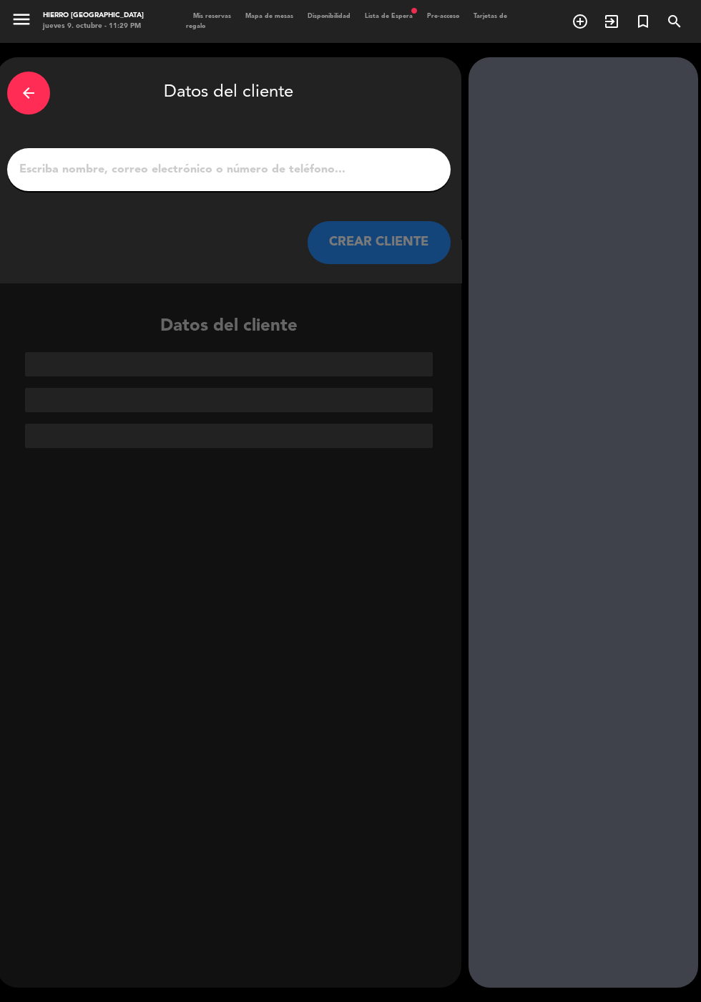
click at [374, 160] on input "1" at bounding box center [229, 170] width 422 height 20
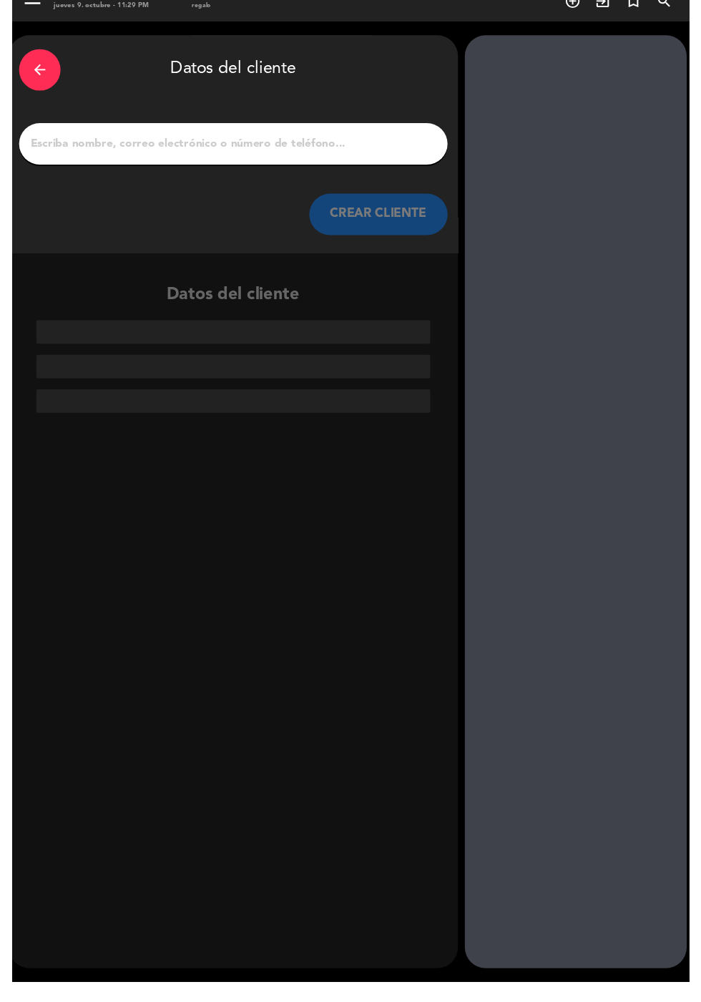
scroll to position [0, 0]
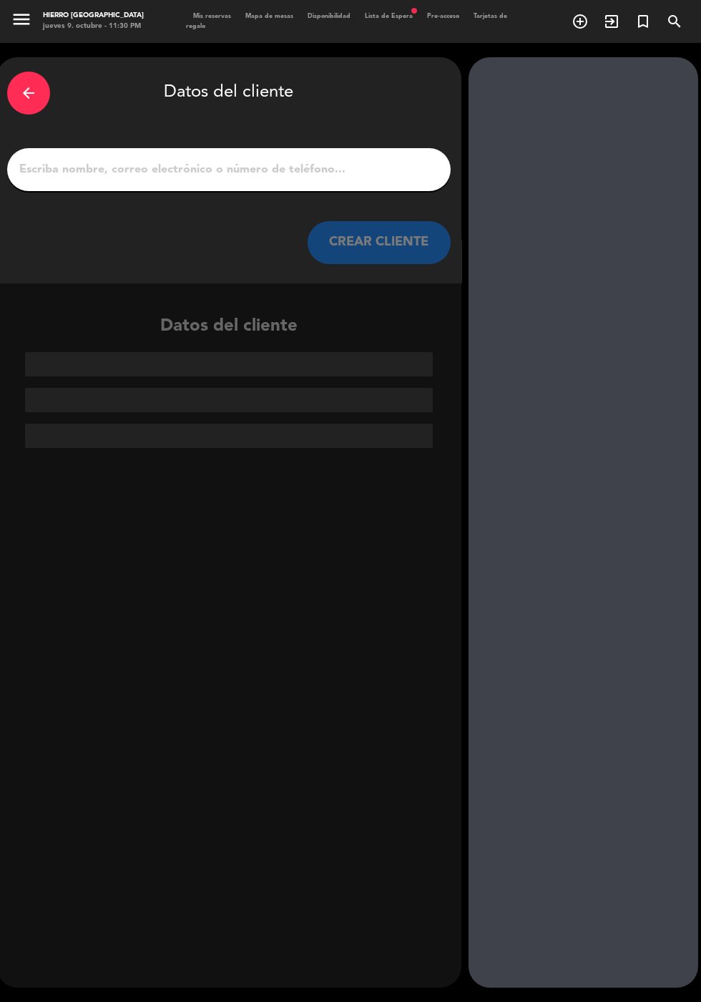
click at [302, 112] on div "arrow_back Datos del cliente" at bounding box center [229, 93] width 444 height 50
click at [361, 176] on input "1" at bounding box center [229, 170] width 422 height 20
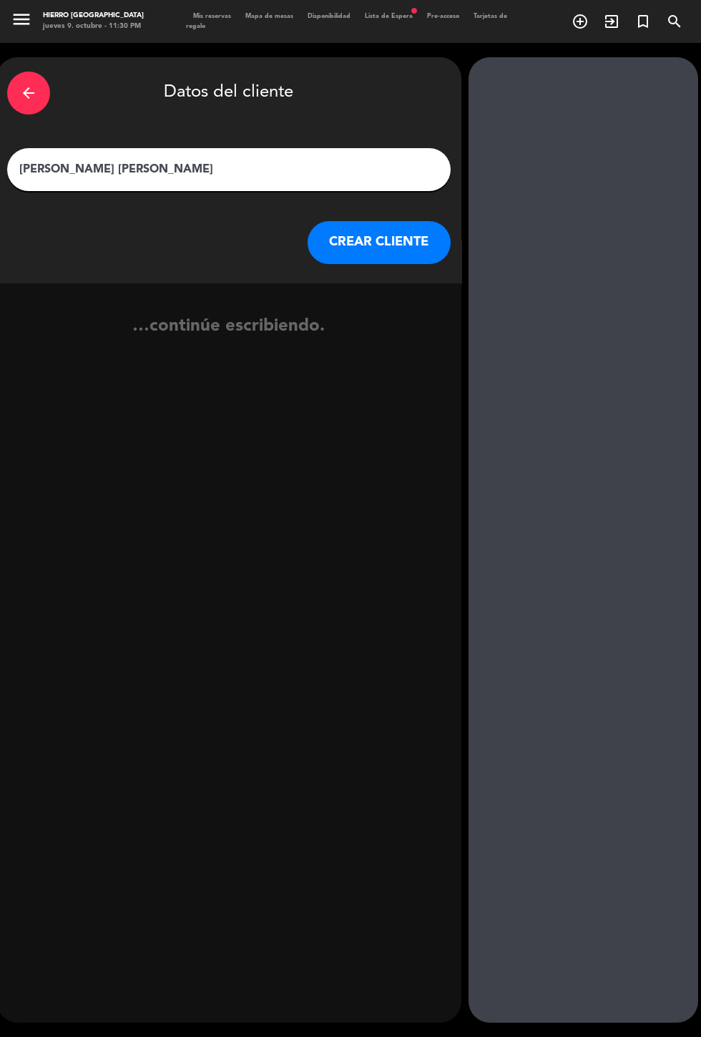
type input "[PERSON_NAME]"
click at [429, 252] on button "CREAR CLIENTE" at bounding box center [379, 242] width 143 height 43
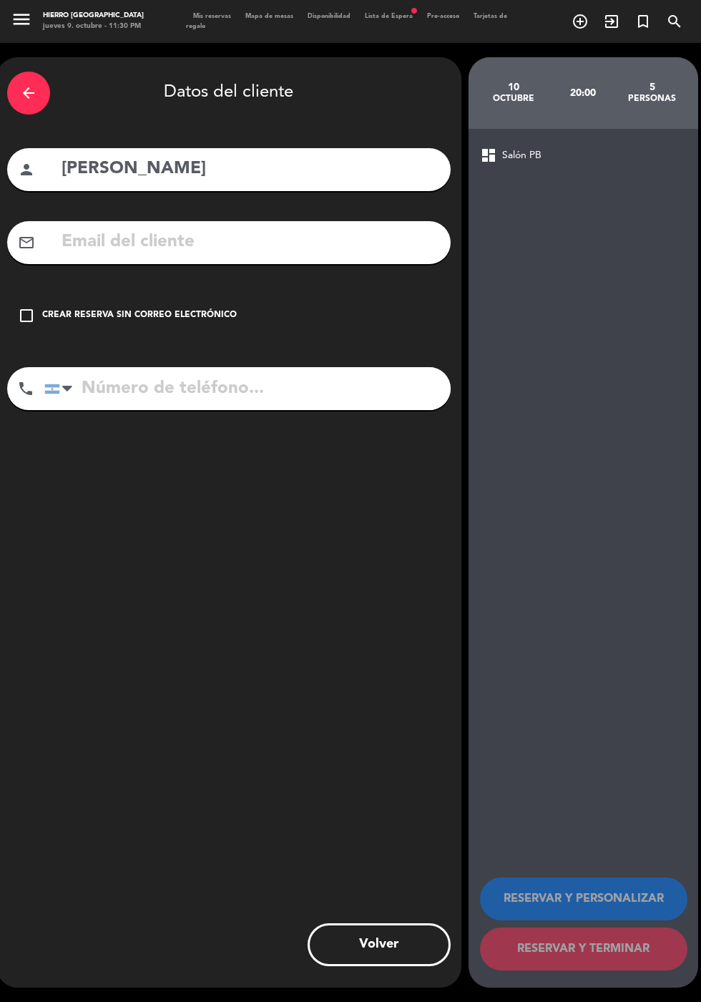
click at [227, 315] on div "Crear reserva sin correo electrónico" at bounding box center [139, 315] width 195 height 14
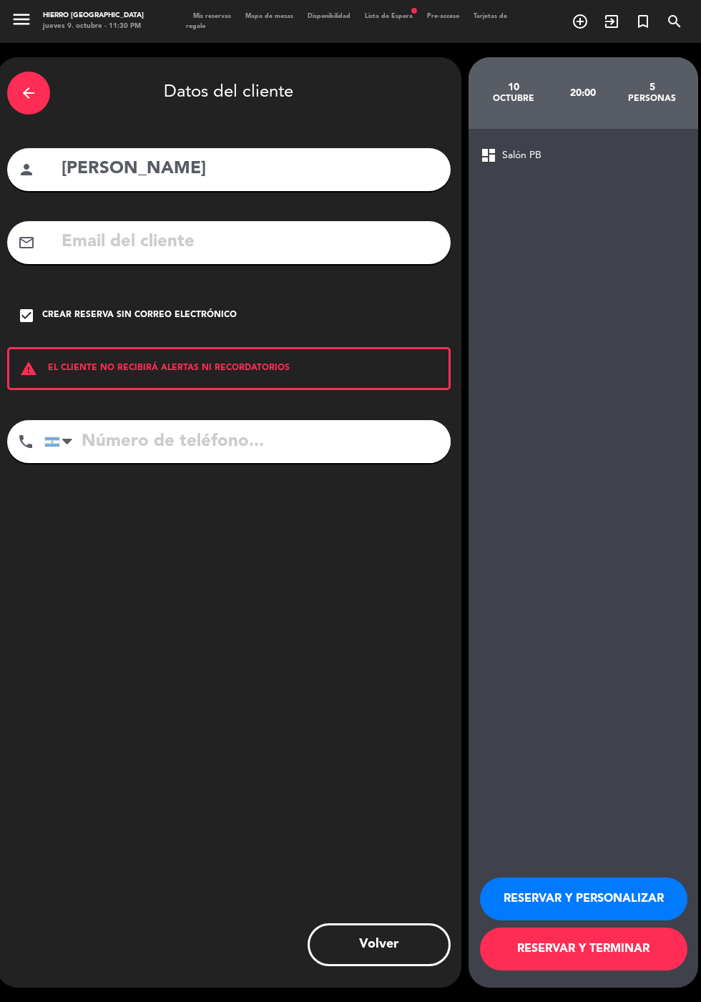
click at [598, 920] on button "RESERVAR Y PERSONALIZAR" at bounding box center [584, 898] width 208 height 43
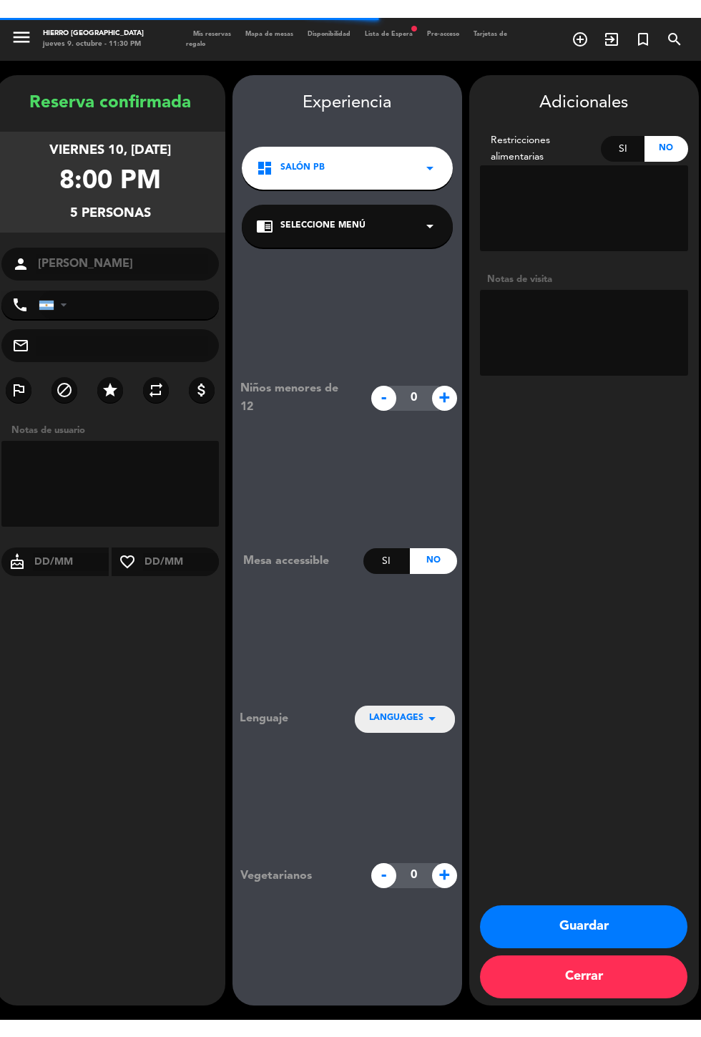
scroll to position [57, 0]
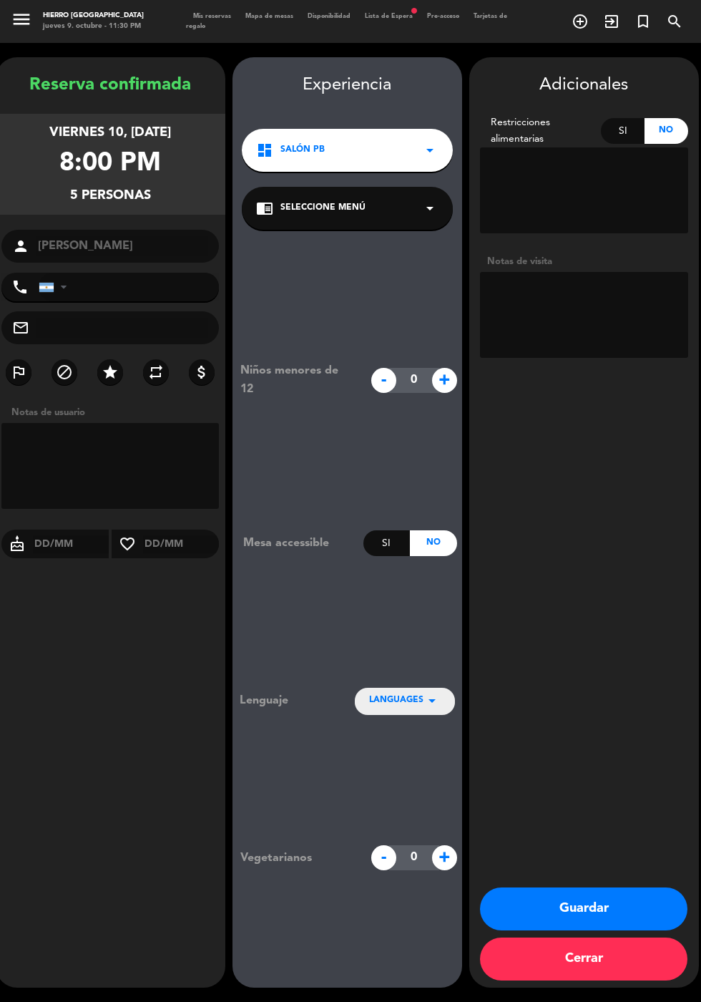
click at [595, 272] on textarea at bounding box center [584, 315] width 208 height 86
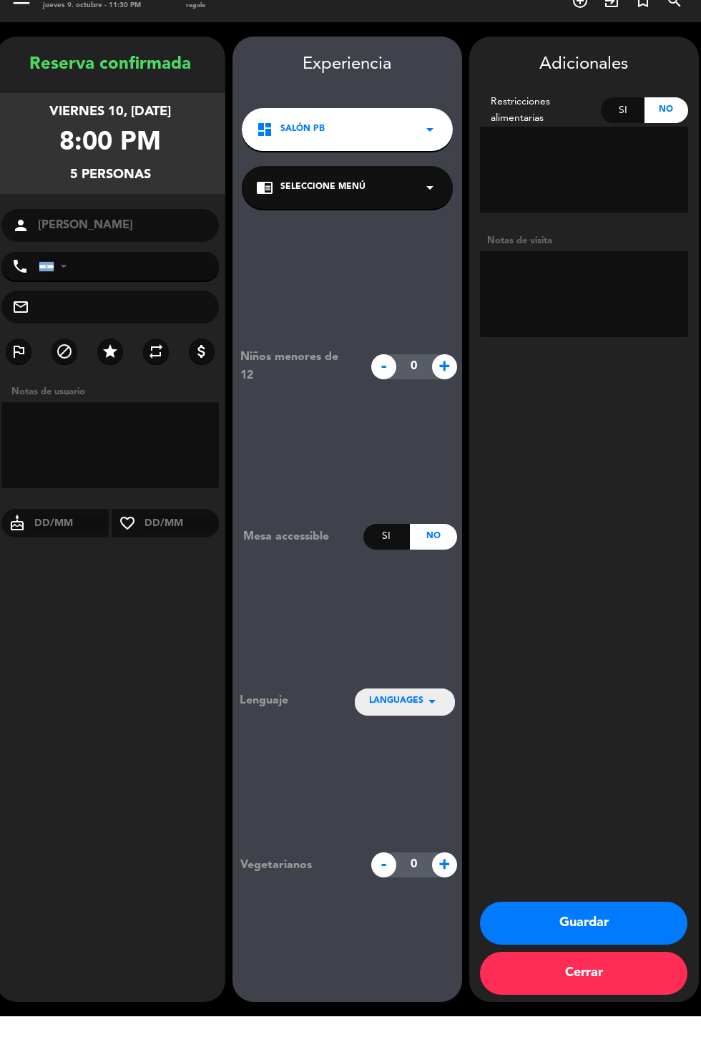
type textarea "l"
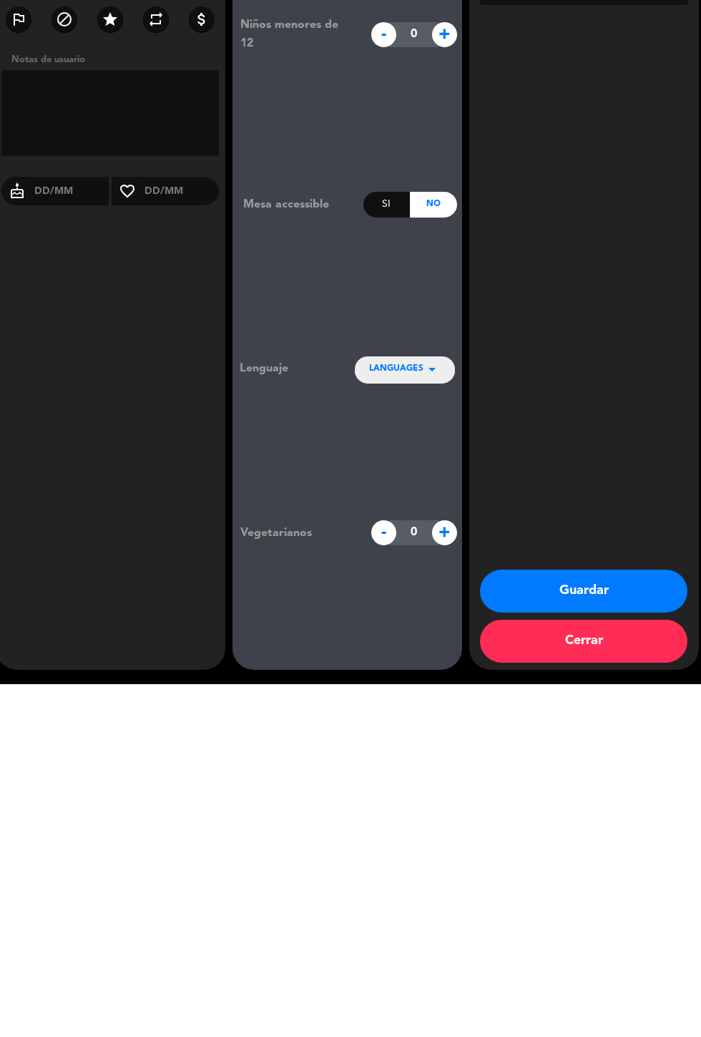
type textarea "Alvear Art"
click at [610, 965] on button "Guardar" at bounding box center [584, 943] width 208 height 43
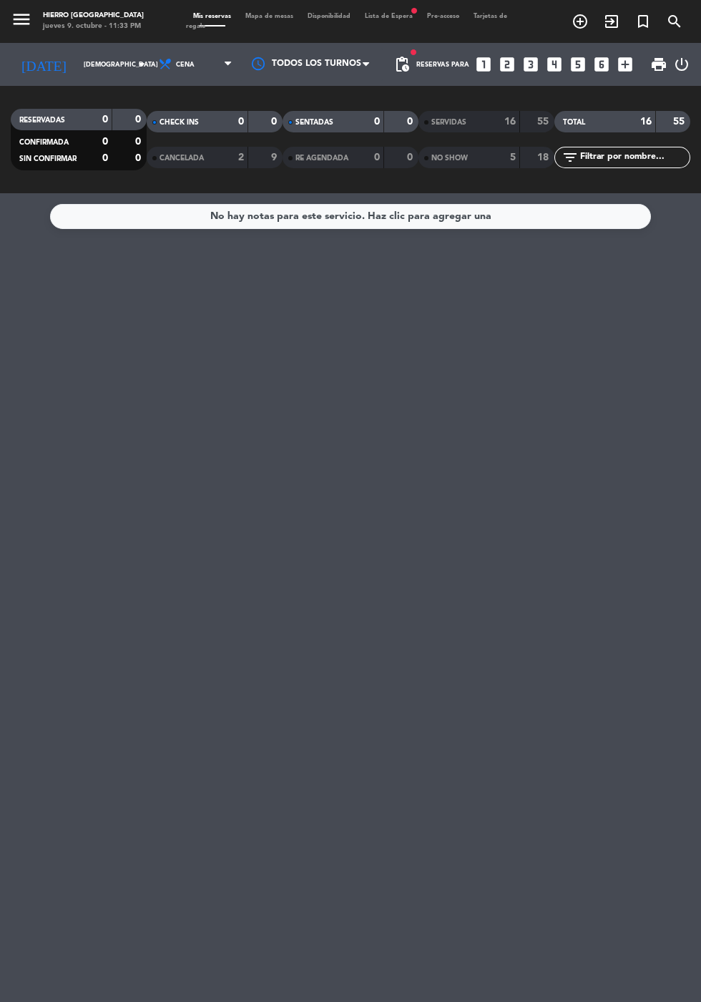
click at [52, 50] on div "[DATE] jue. [DATE] arrow_drop_down" at bounding box center [82, 64] width 143 height 31
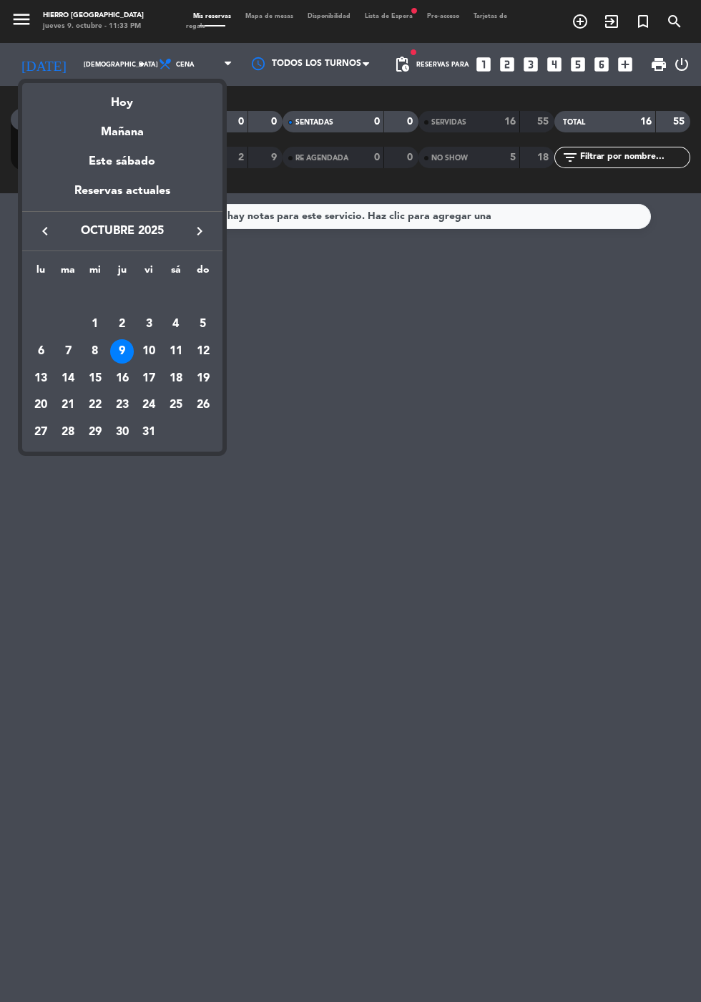
click at [100, 133] on div "Mañana" at bounding box center [122, 126] width 200 height 29
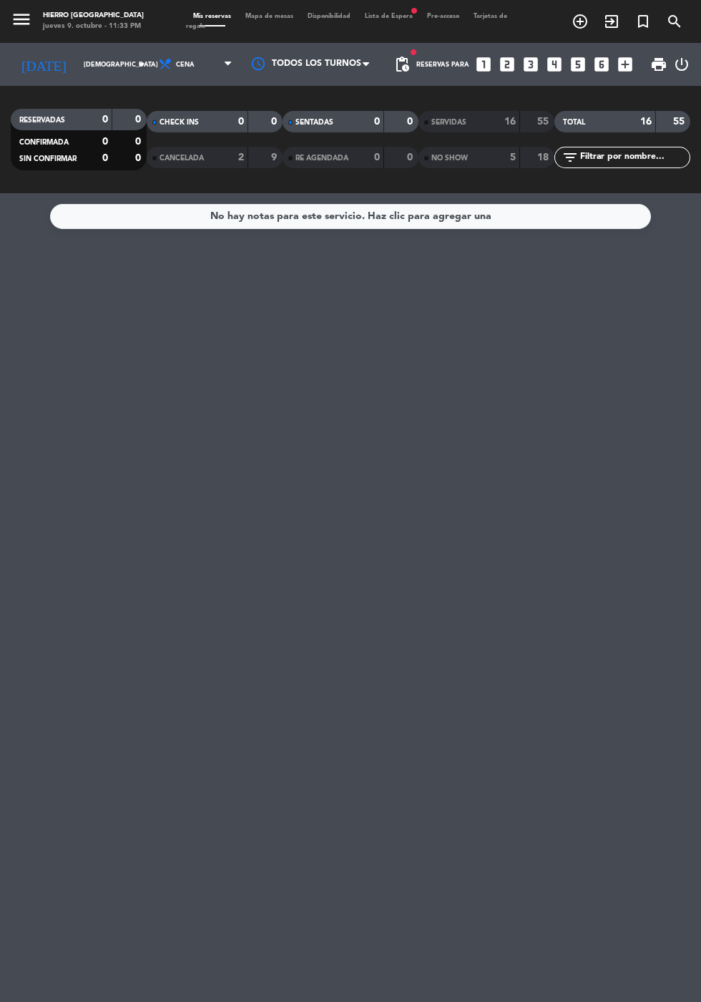
type input "vie. [DATE]"
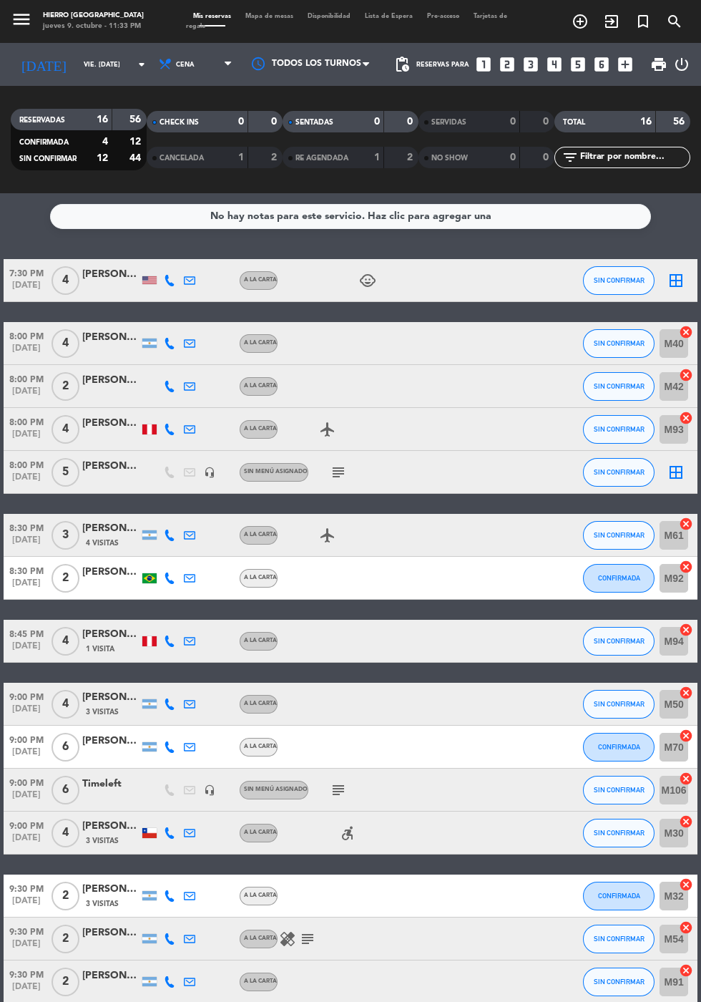
click at [250, 16] on span "Mapa de mesas" at bounding box center [269, 16] width 62 height 6
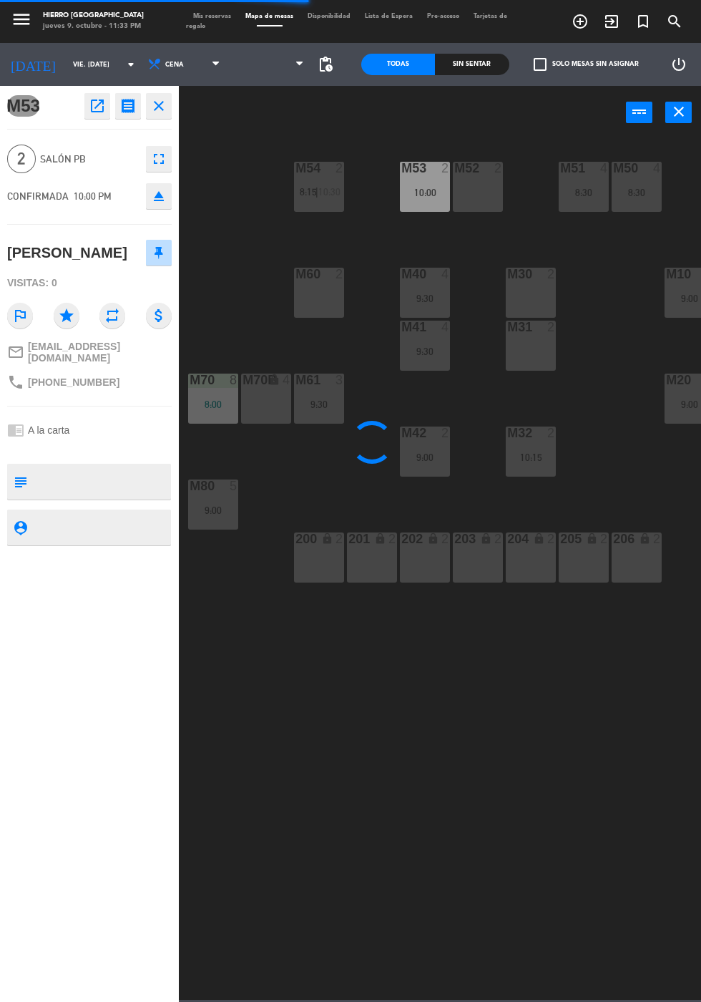
click at [310, 68] on span at bounding box center [303, 65] width 14 height 14
click at [328, 62] on span "pending_actions" at bounding box center [325, 64] width 17 height 17
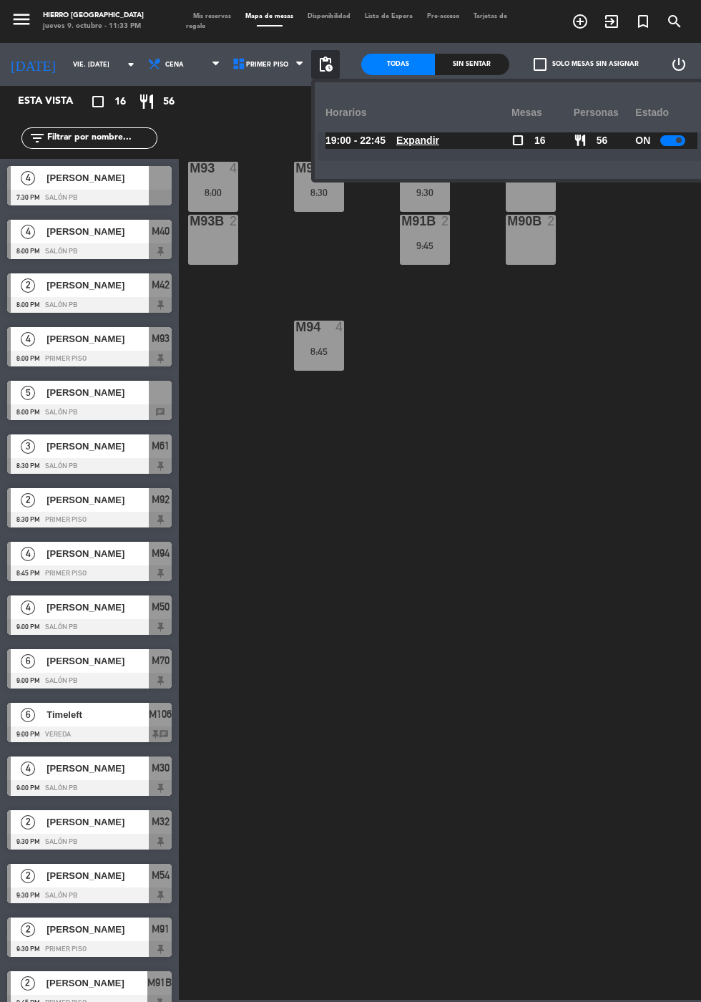
click at [593, 479] on div "M93 4 8:00 M92 2 8:30 M91 2 9:30 M90 2 M93B 2 M91B 2 9:45 M90B 2 M94 4 8:45" at bounding box center [443, 568] width 515 height 863
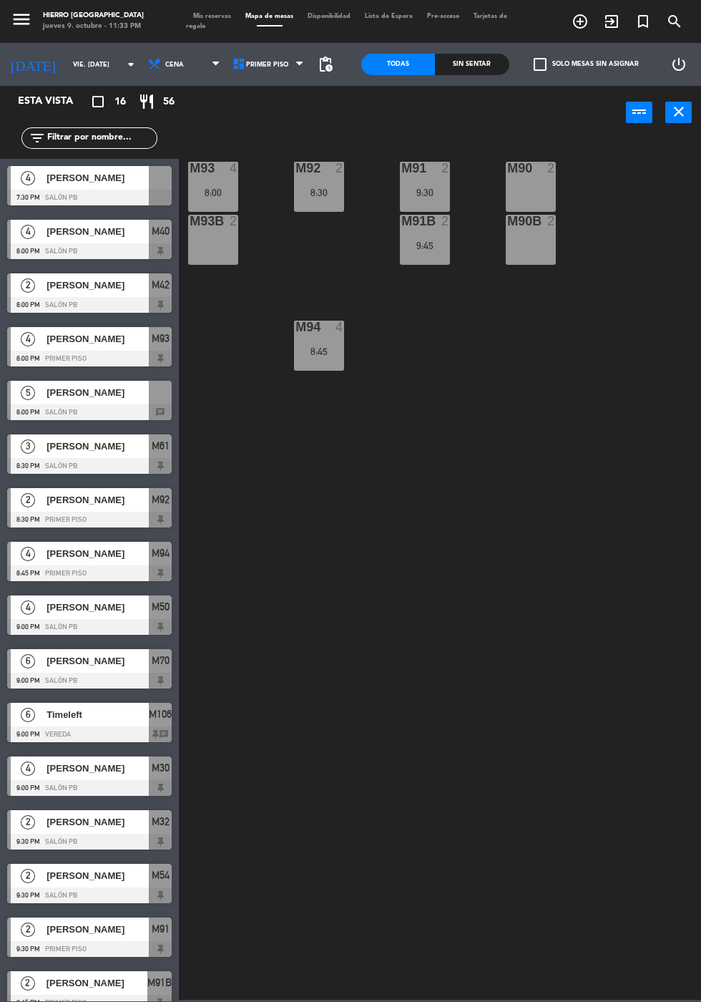
click at [678, 114] on icon "close" at bounding box center [678, 111] width 17 height 17
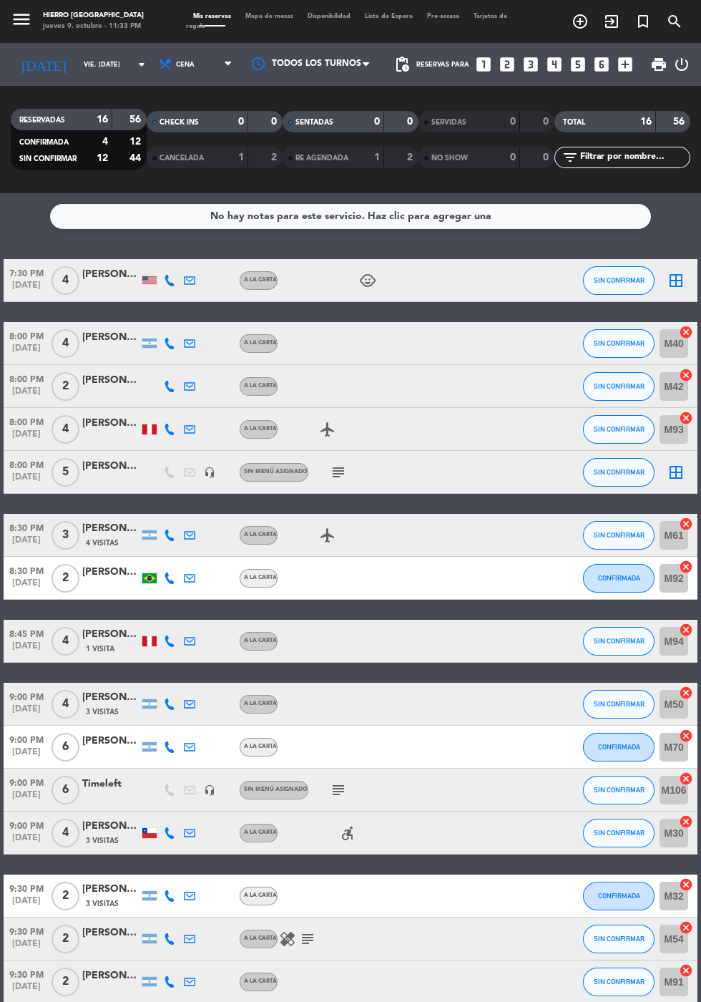
click at [336, 474] on icon "subject" at bounding box center [338, 472] width 17 height 17
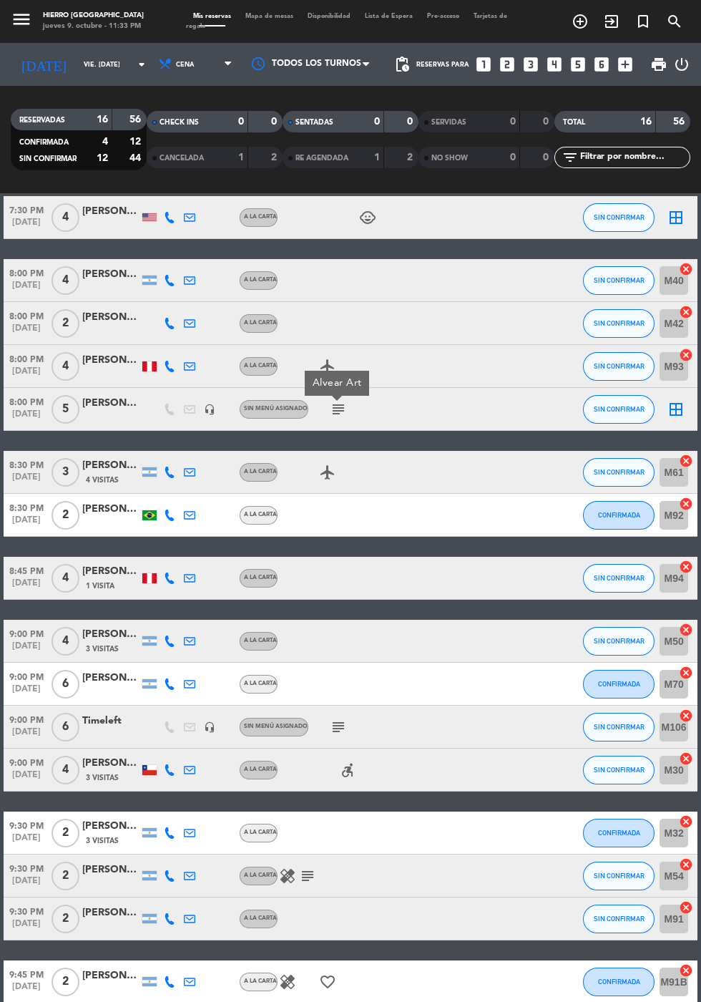
click at [333, 725] on icon "subject" at bounding box center [338, 726] width 17 height 17
click at [308, 877] on icon "subject" at bounding box center [307, 875] width 17 height 17
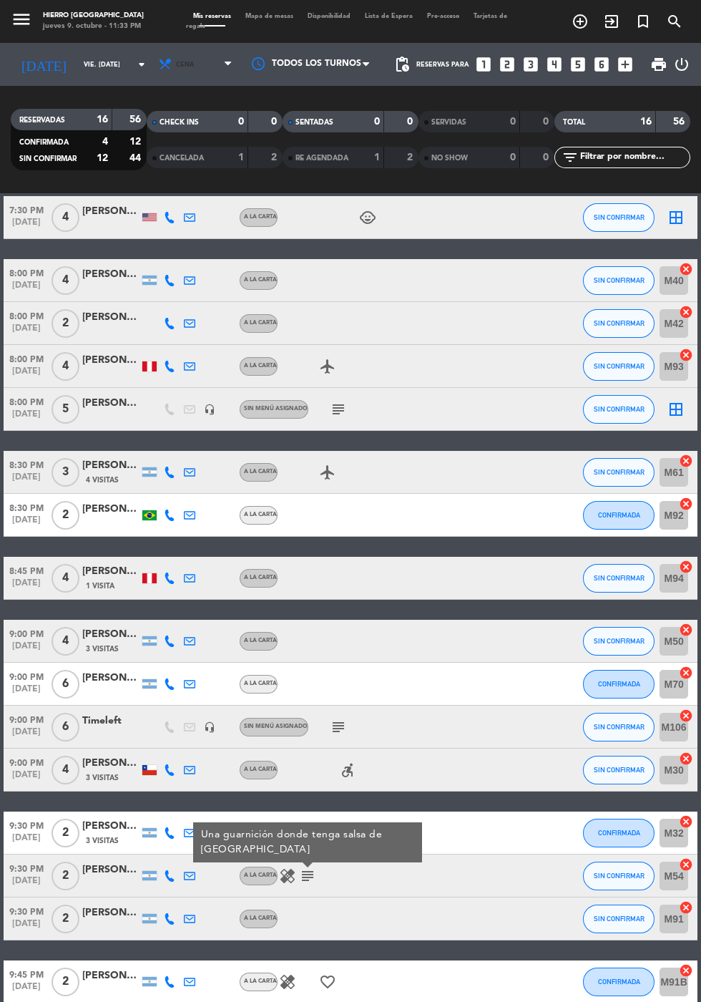
click at [176, 62] on span "Cena" at bounding box center [197, 64] width 86 height 31
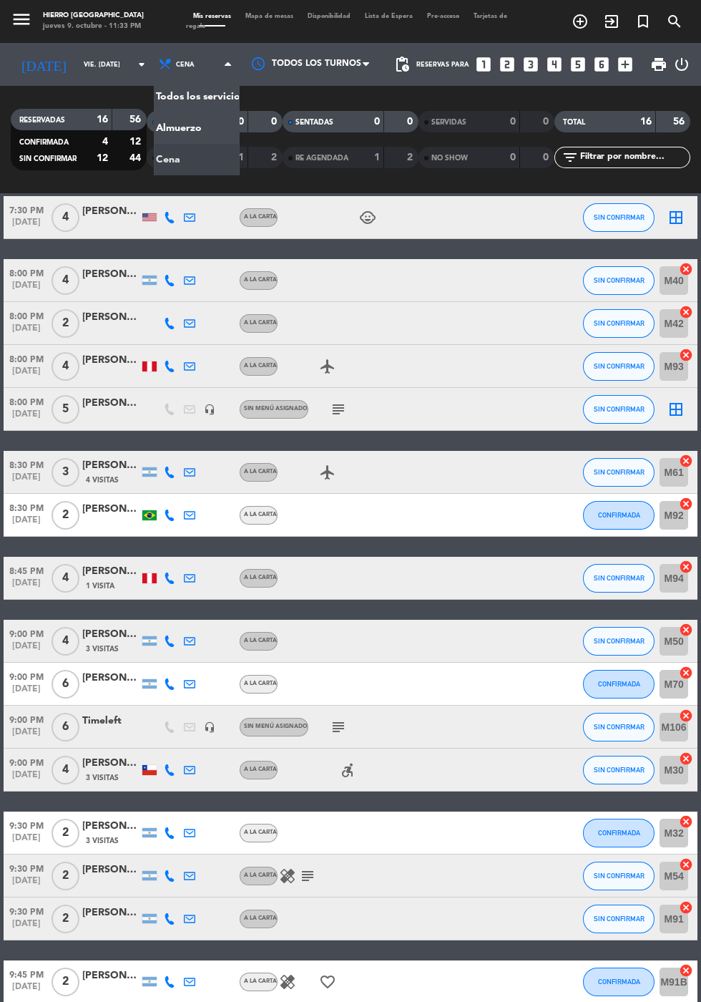
click at [150, 127] on div "menu Hierro Palermo jueves 9. octubre - 11:33 PM Mis reservas Mapa de mesas Dis…" at bounding box center [350, 96] width 701 height 193
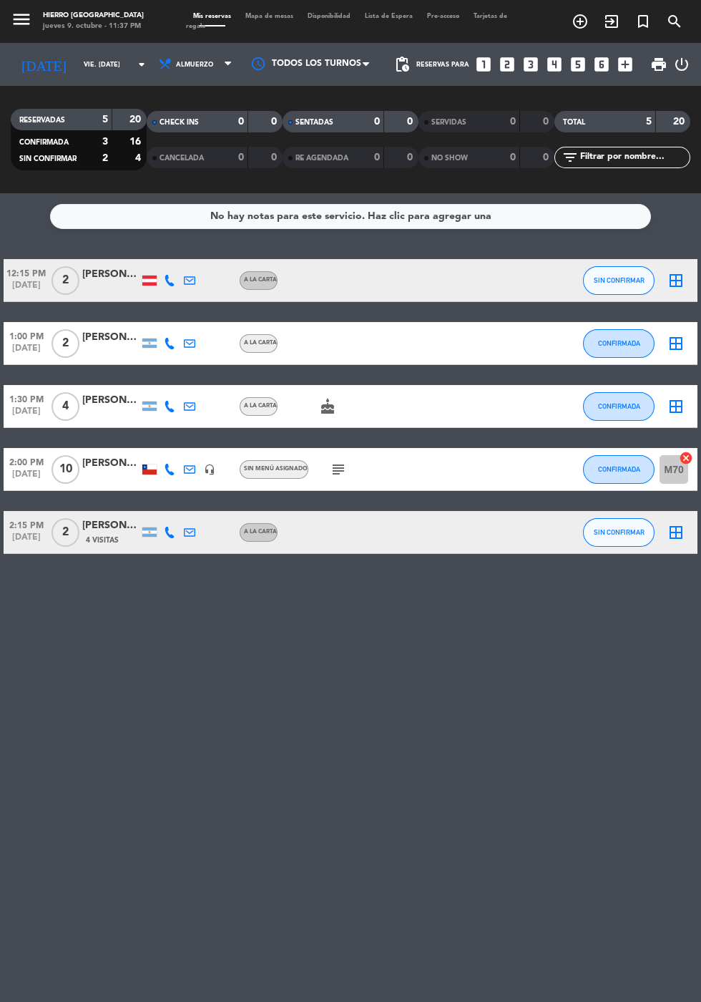
click at [327, 409] on icon "cake" at bounding box center [327, 406] width 17 height 17
click at [336, 472] on icon "subject" at bounding box center [338, 469] width 17 height 17
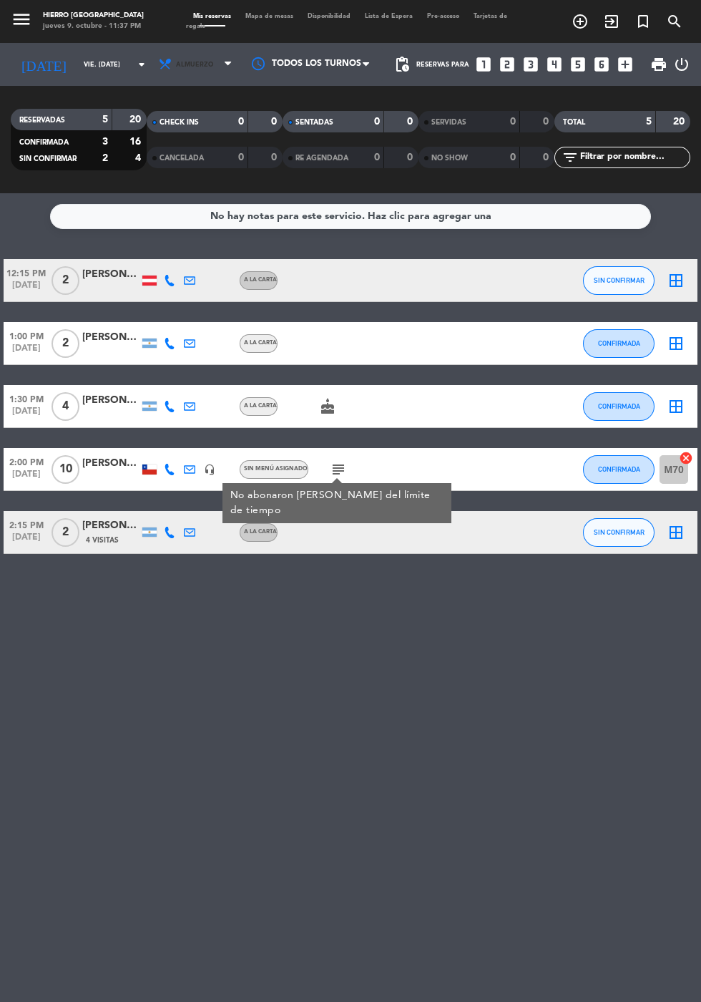
click at [193, 72] on span "Almuerzo" at bounding box center [197, 64] width 86 height 31
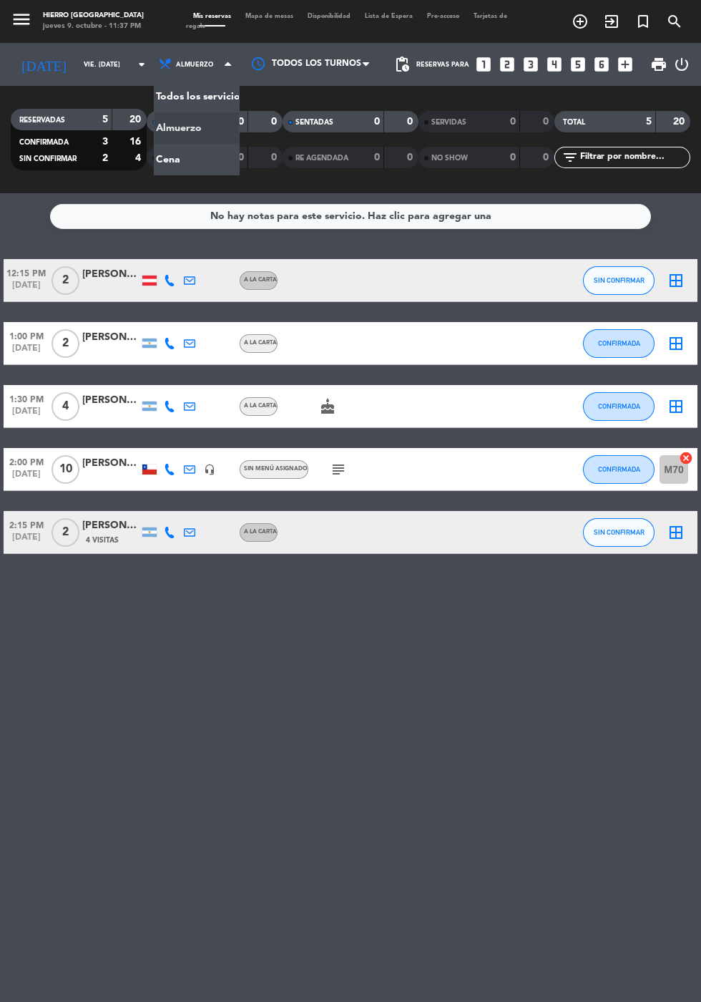
click at [172, 168] on div "menu Hierro Palermo jueves 9. octubre - 11:37 PM Mis reservas Mapa de mesas Dis…" at bounding box center [350, 96] width 701 height 193
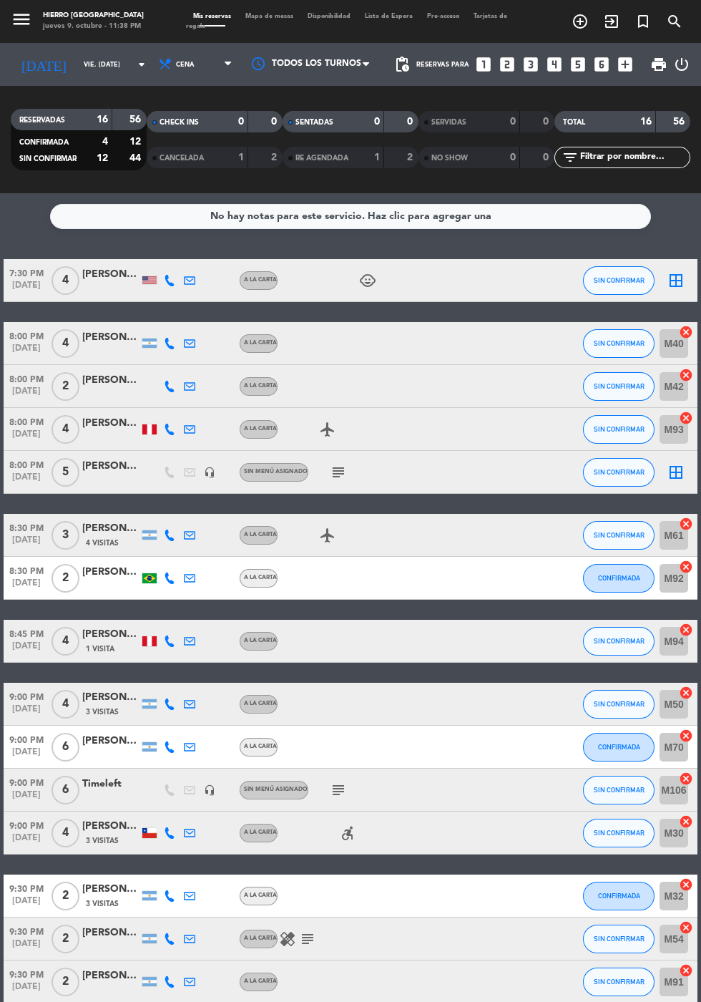
click at [334, 469] on icon "subject" at bounding box center [338, 472] width 17 height 17
click at [678, 472] on icon "border_all" at bounding box center [676, 472] width 17 height 17
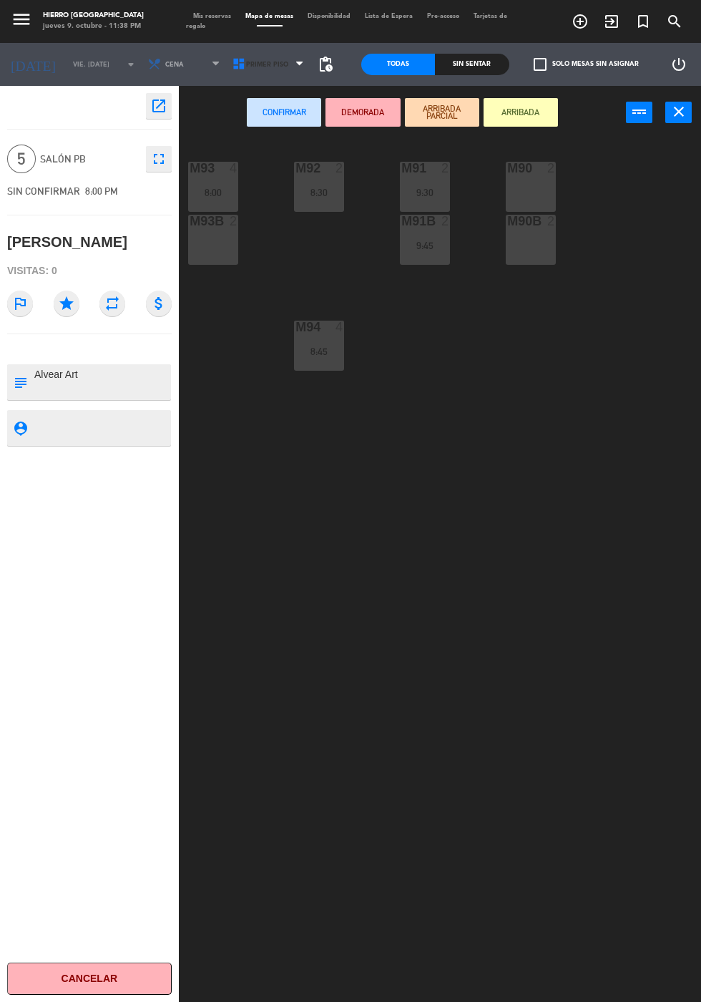
click at [278, 71] on span "Primer Piso" at bounding box center [270, 64] width 84 height 31
click at [278, 126] on ng-component "menu Hierro Palermo jueves 9. octubre - 11:38 PM Mis reservas Mapa de mesas Dis…" at bounding box center [350, 535] width 701 height 1071
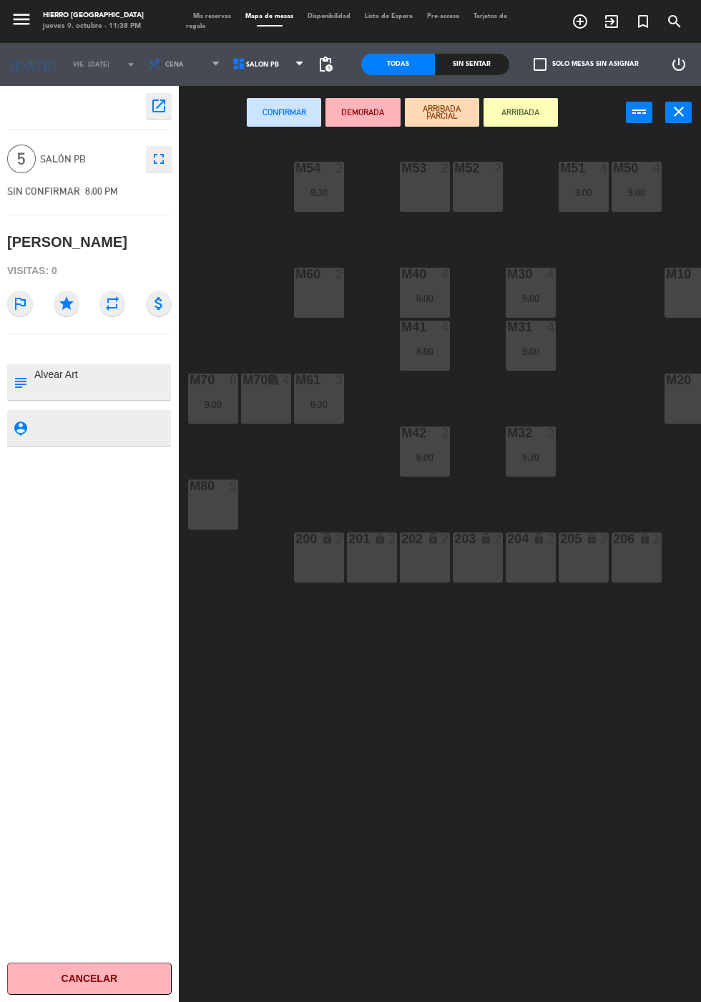
click at [219, 518] on div "M80 5" at bounding box center [213, 504] width 50 height 50
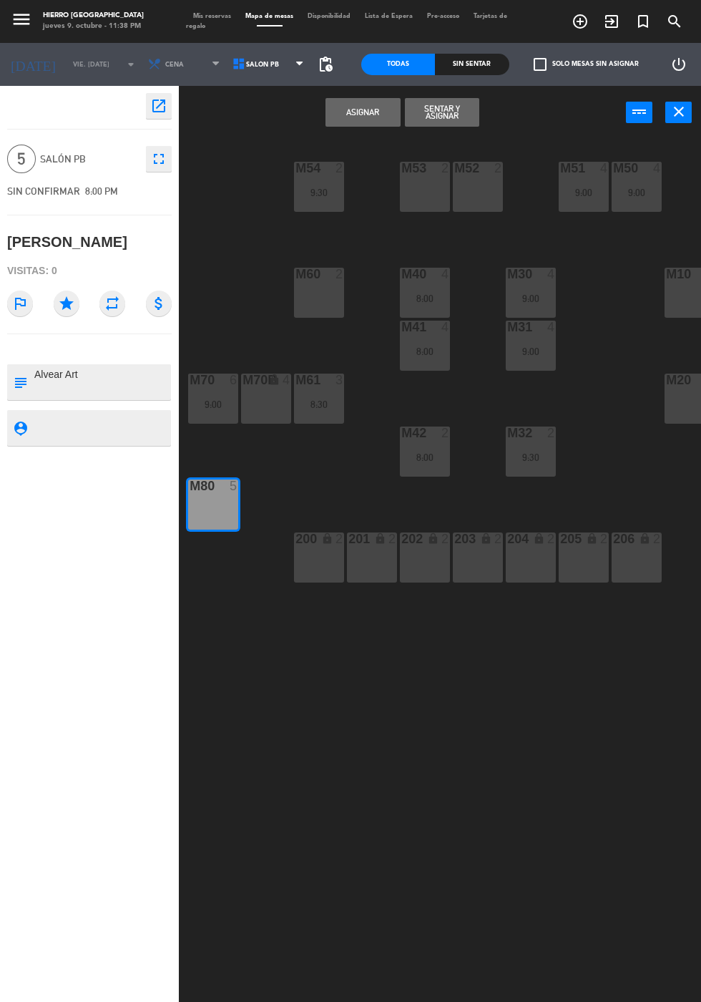
click at [351, 114] on button "Asignar" at bounding box center [363, 112] width 74 height 29
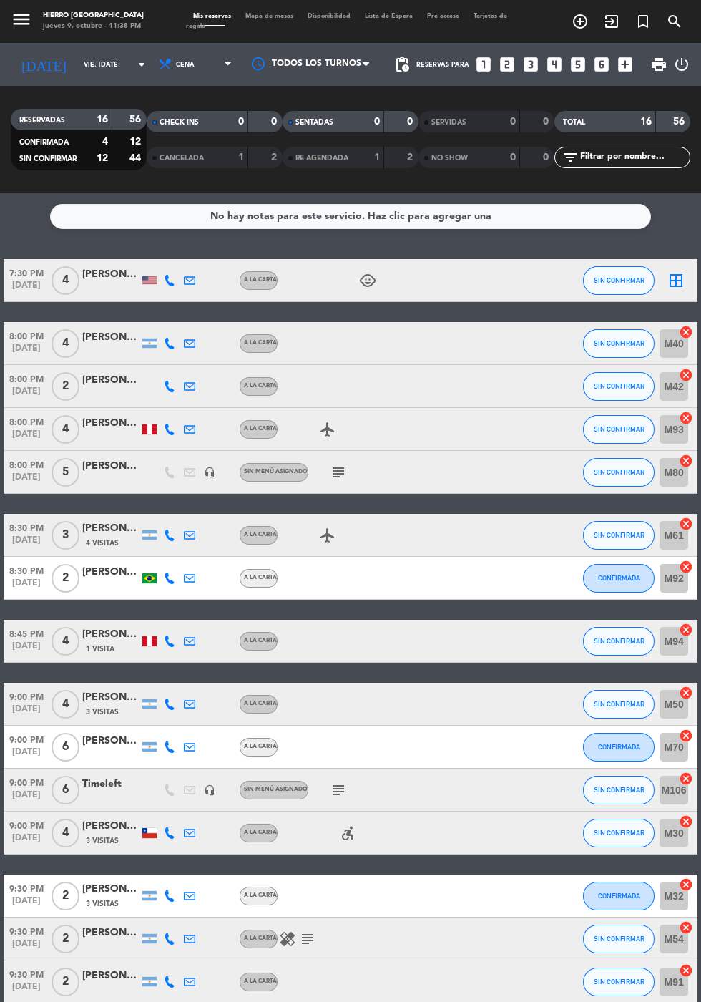
click at [330, 794] on icon "subject" at bounding box center [338, 789] width 17 height 17
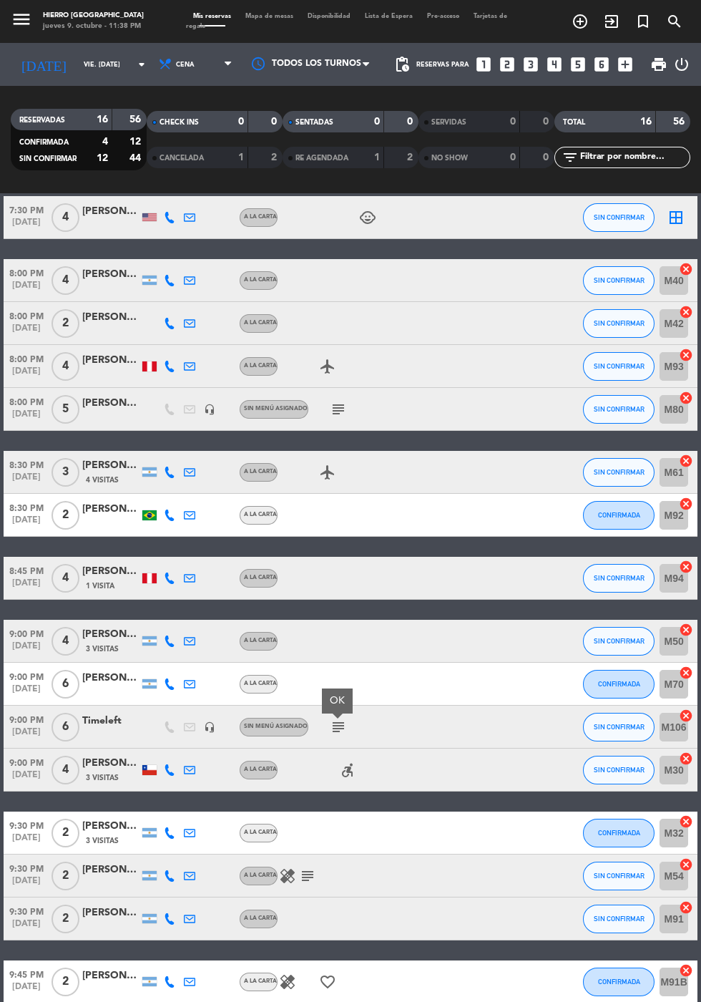
click at [307, 878] on icon "subject" at bounding box center [307, 875] width 17 height 17
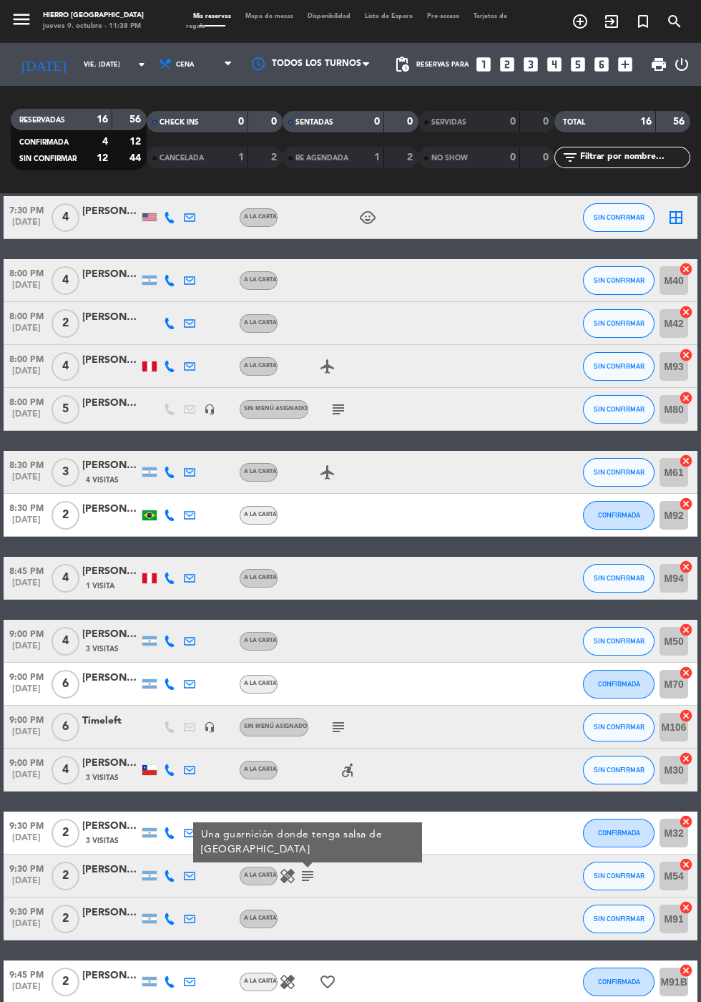
click at [304, 877] on icon "subject" at bounding box center [307, 875] width 17 height 17
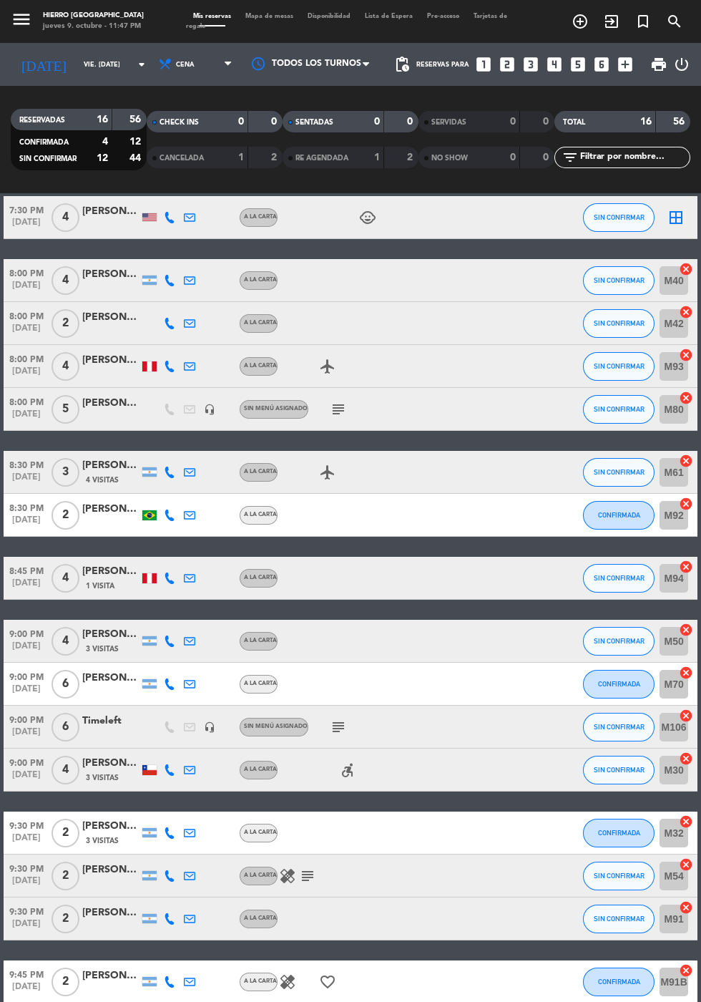
scroll to position [0, 0]
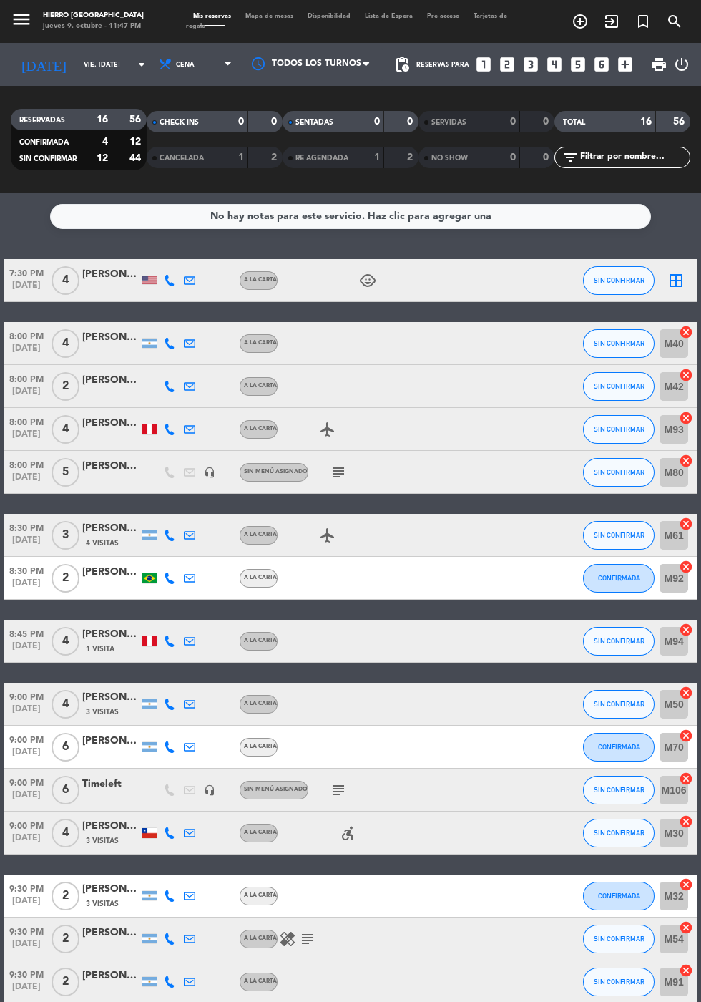
click at [6, 539] on span "[DATE]" at bounding box center [27, 543] width 46 height 16
